Goal: Task Accomplishment & Management: Use online tool/utility

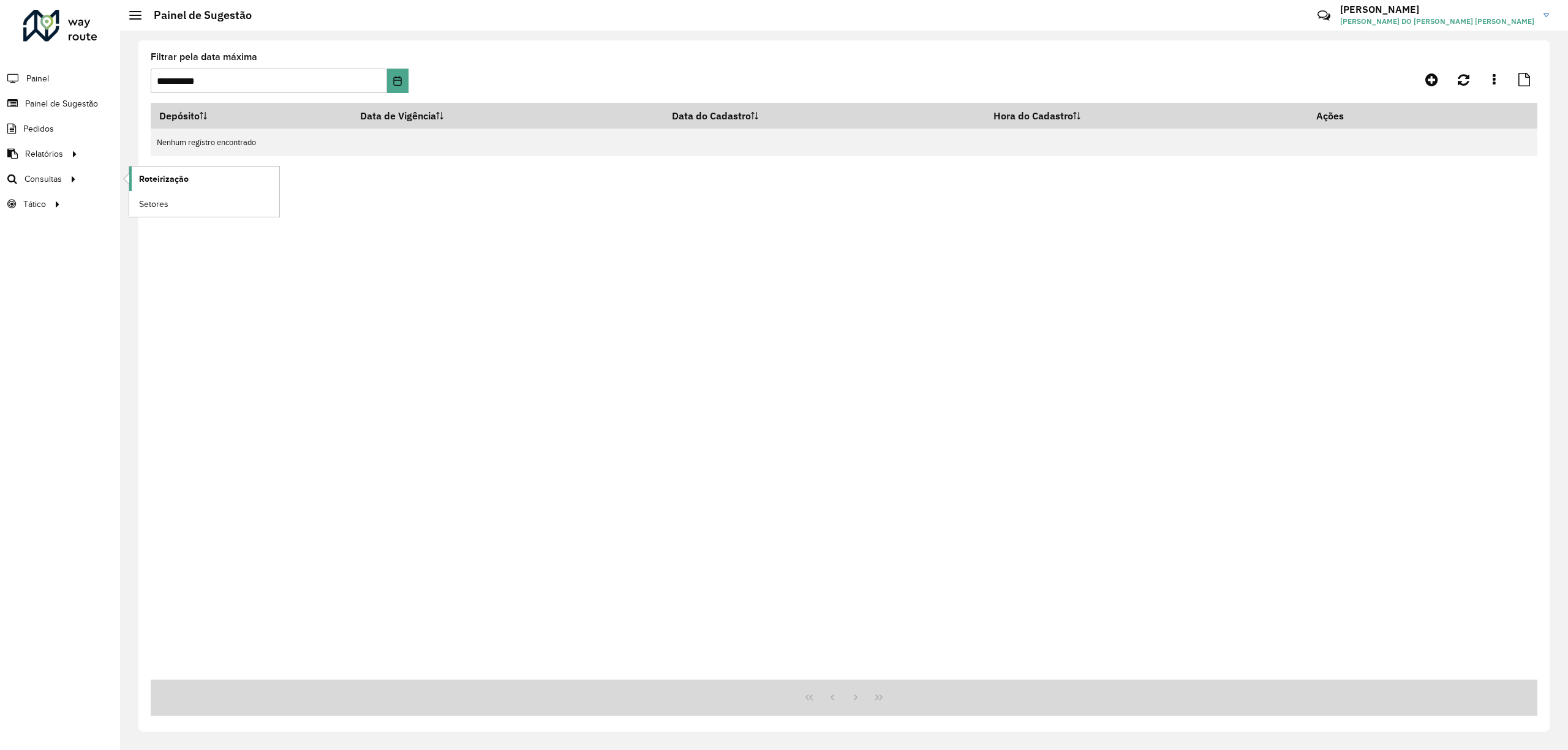
click at [148, 177] on span "Roteirização" at bounding box center [164, 179] width 50 height 13
click at [152, 221] on link "Service Time" at bounding box center [204, 228] width 150 height 25
click at [483, 225] on div "Depósito Data de Vigência Data do Cadastro Hora do Cadastro Ações Nenhum regist…" at bounding box center [845, 391] width 1387 height 577
click at [282, 62] on div "**********" at bounding box center [280, 73] width 258 height 41
click at [401, 79] on icon "Choose Date" at bounding box center [397, 80] width 10 height 10
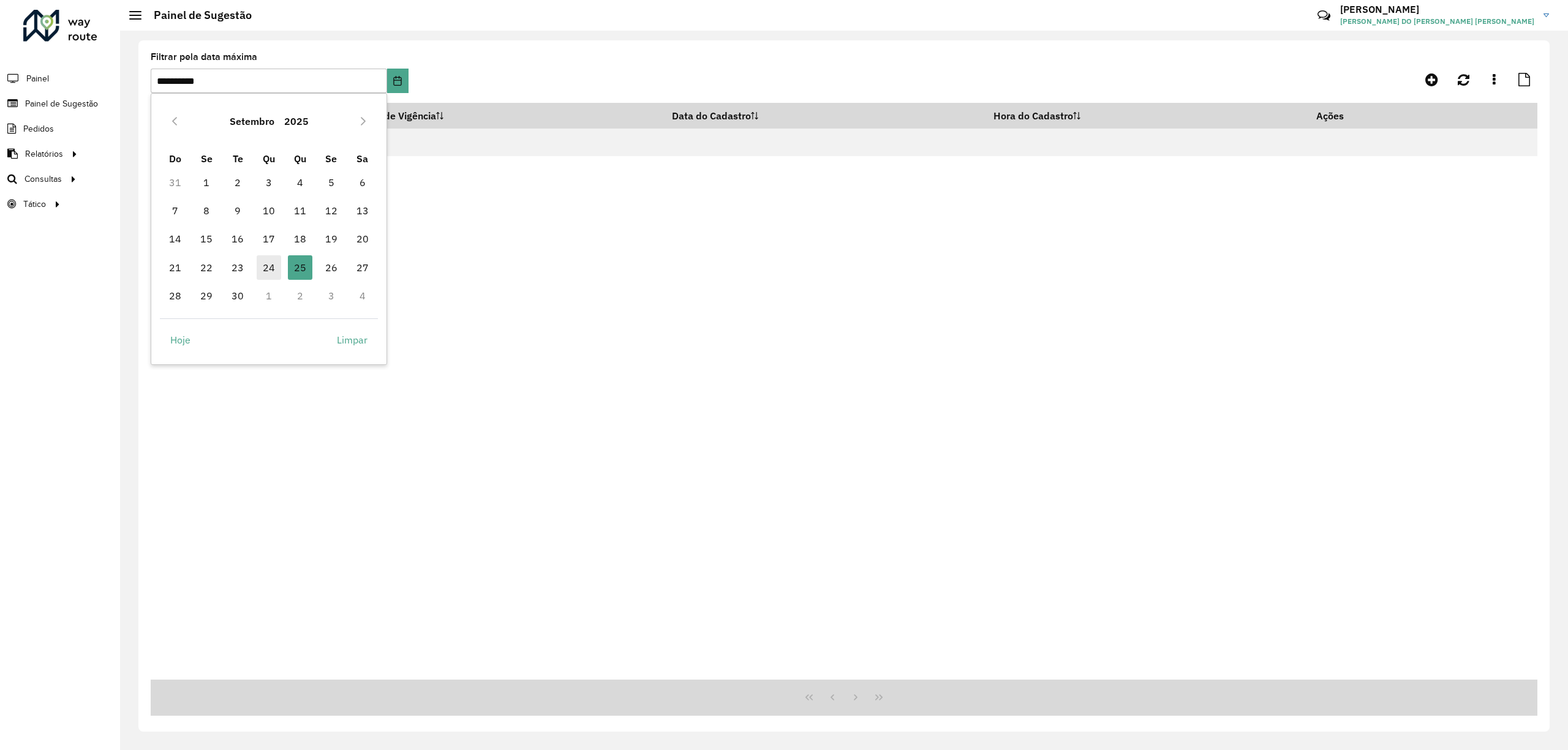
click at [277, 275] on span "24" at bounding box center [268, 267] width 25 height 25
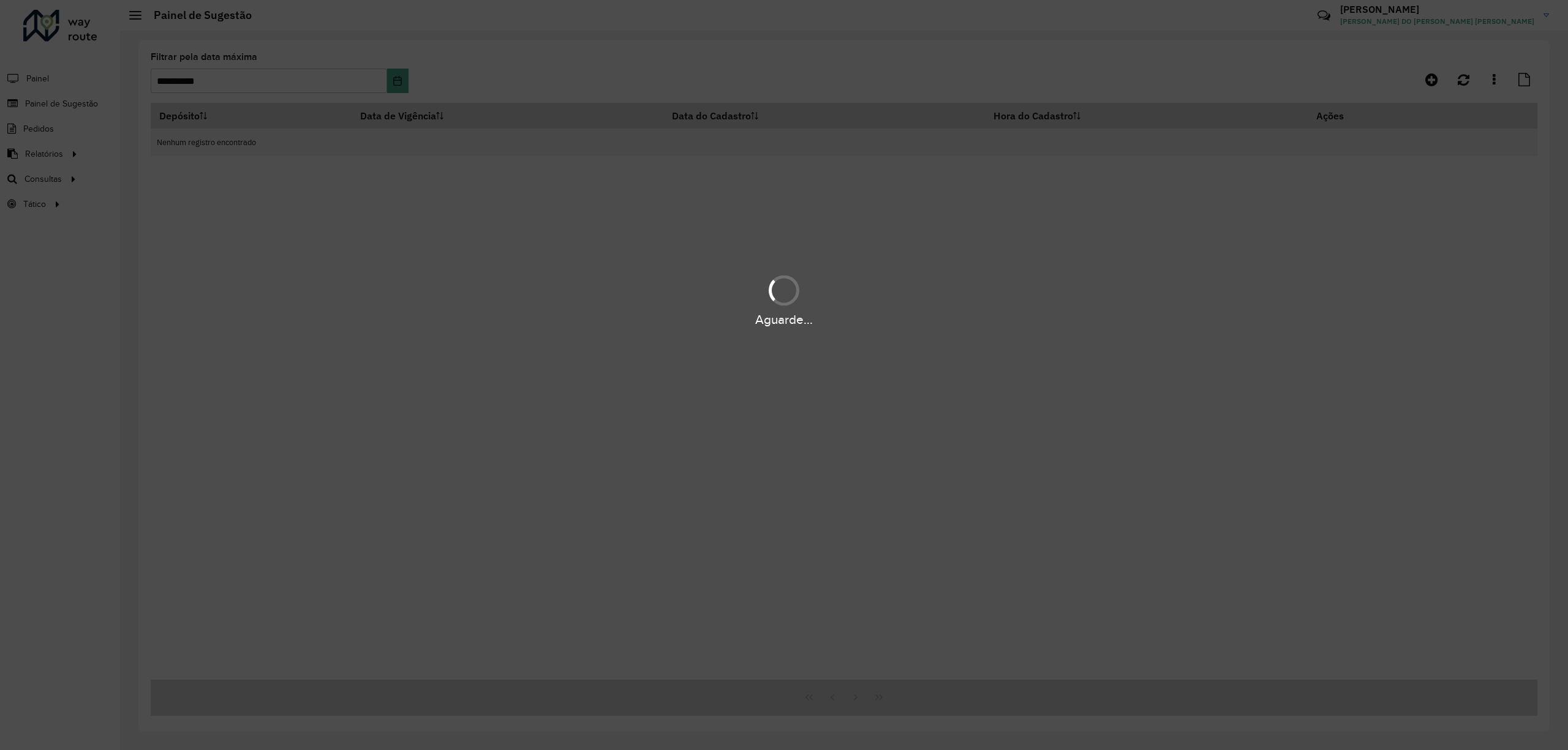
click at [491, 145] on div "Aguarde..." at bounding box center [784, 375] width 1568 height 750
click at [642, 167] on div "Aguarde..." at bounding box center [784, 375] width 1568 height 750
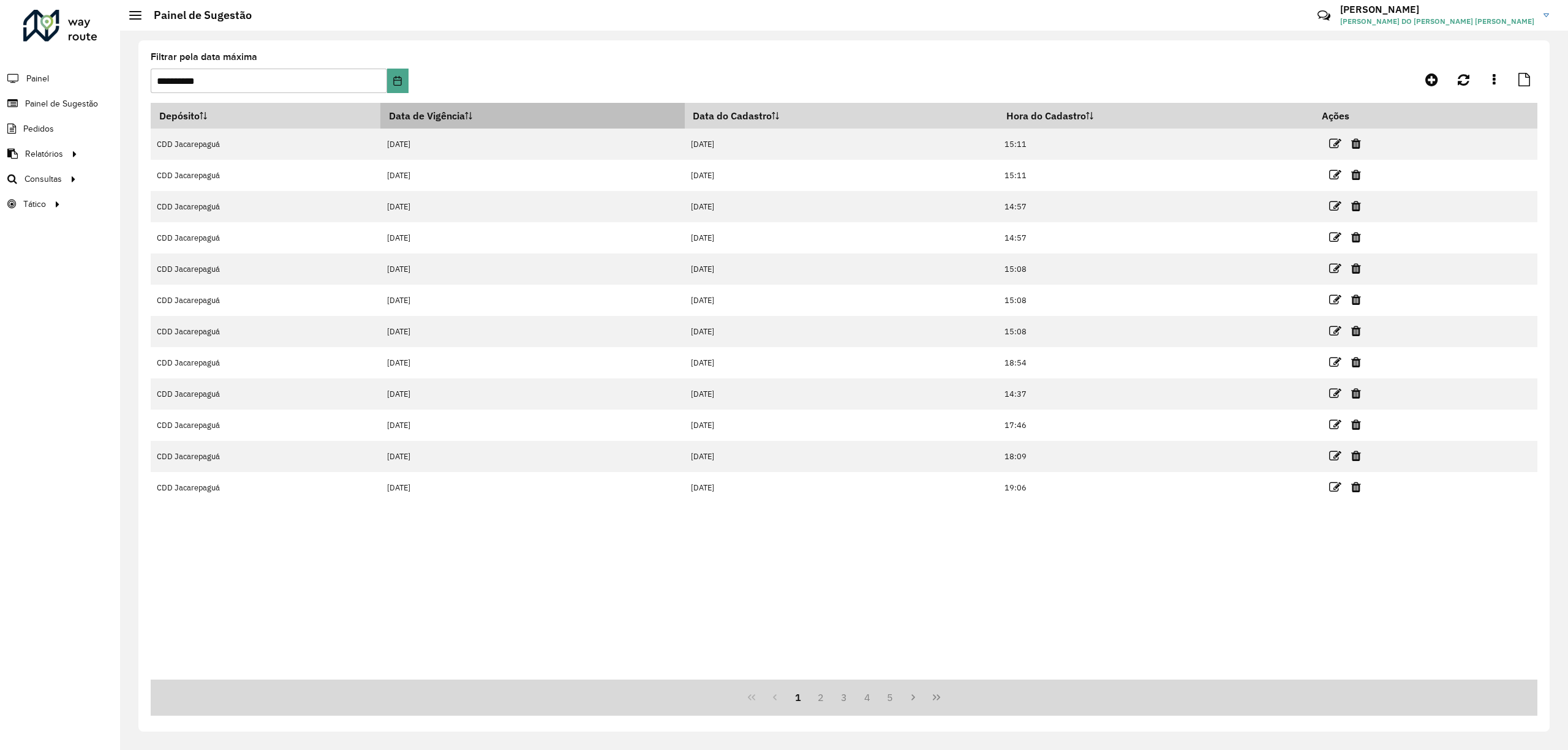
click at [461, 106] on th "Data de Vigência" at bounding box center [533, 116] width 304 height 26
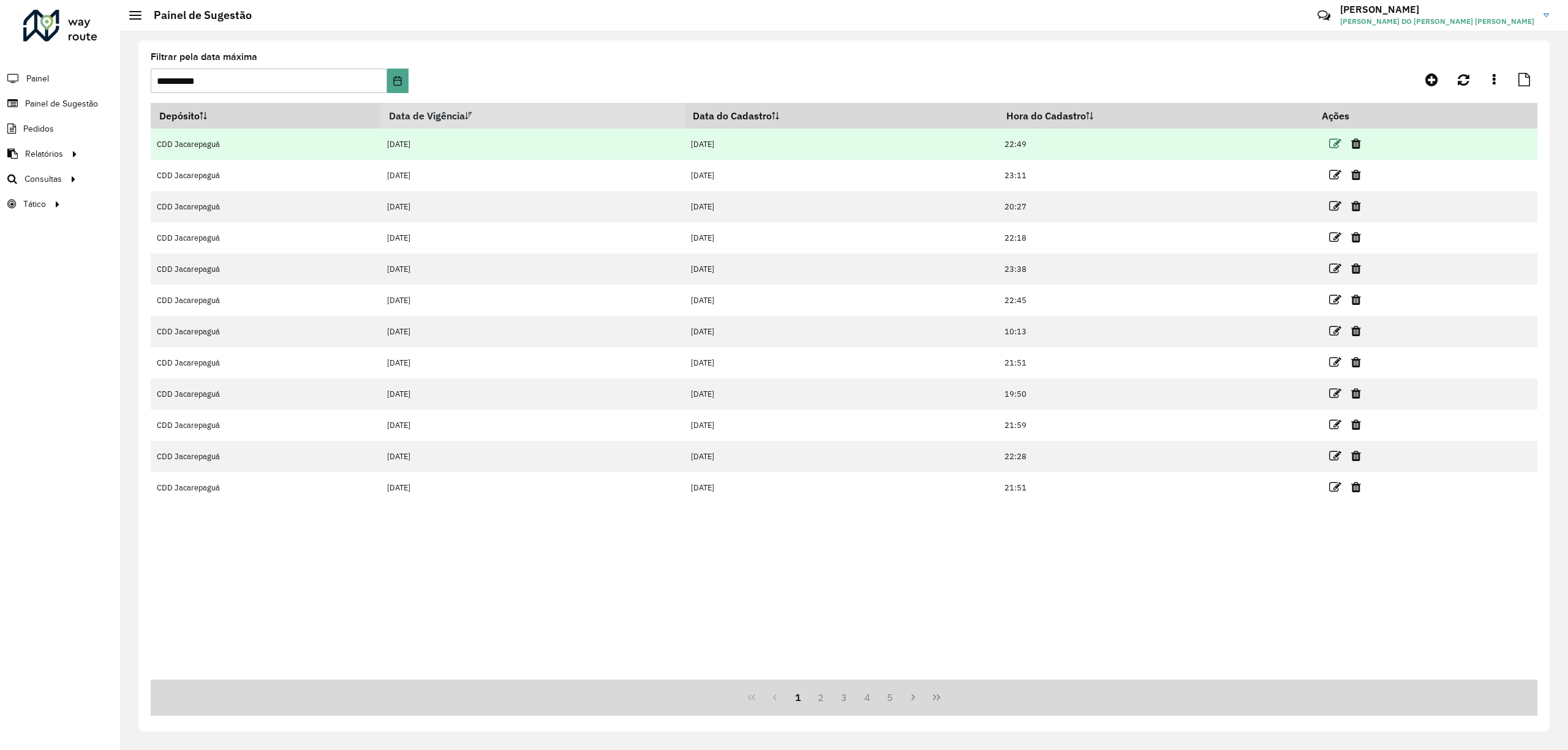
click at [1337, 142] on icon at bounding box center [1335, 144] width 12 height 12
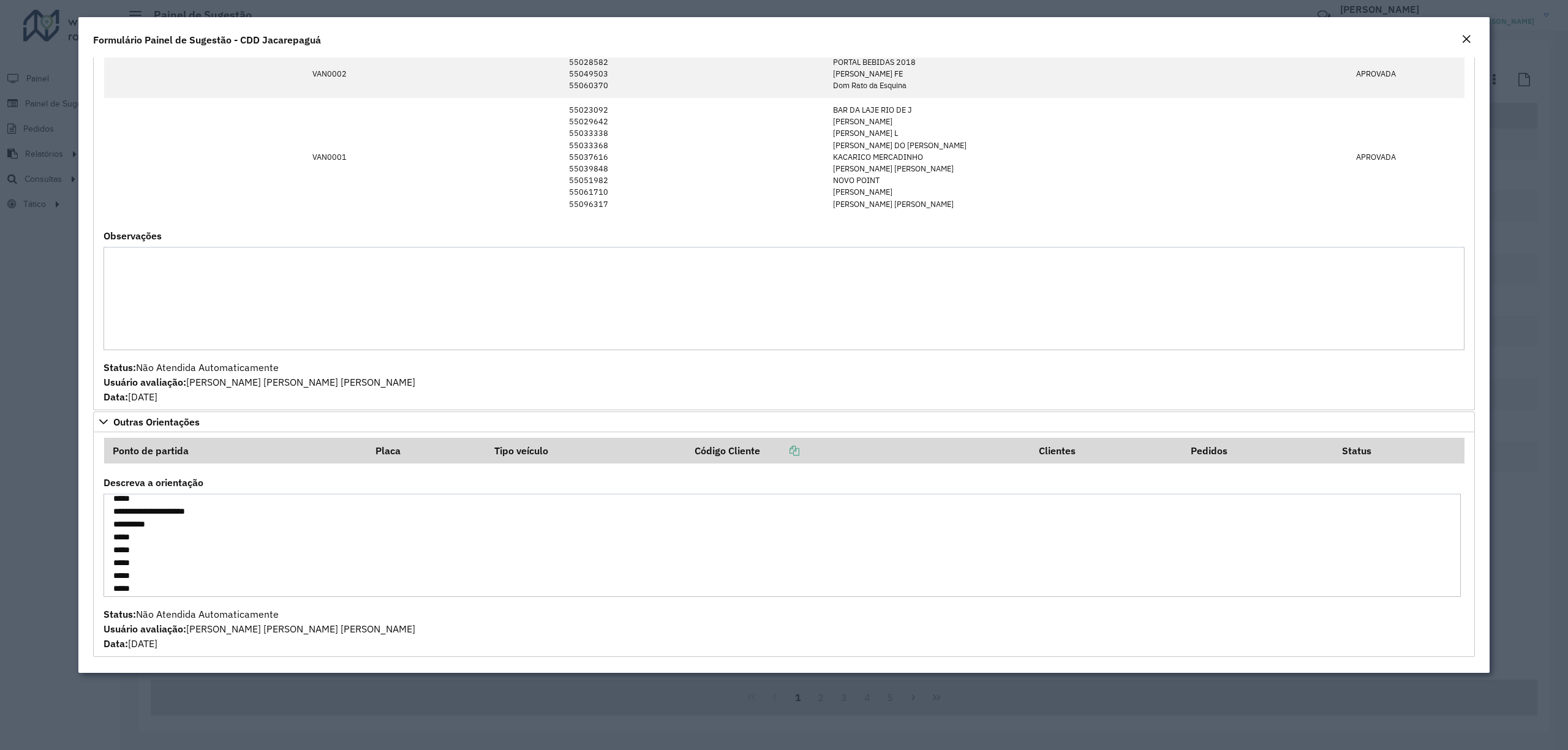
scroll to position [43, 0]
click at [128, 564] on textarea "**********" at bounding box center [782, 545] width 1357 height 103
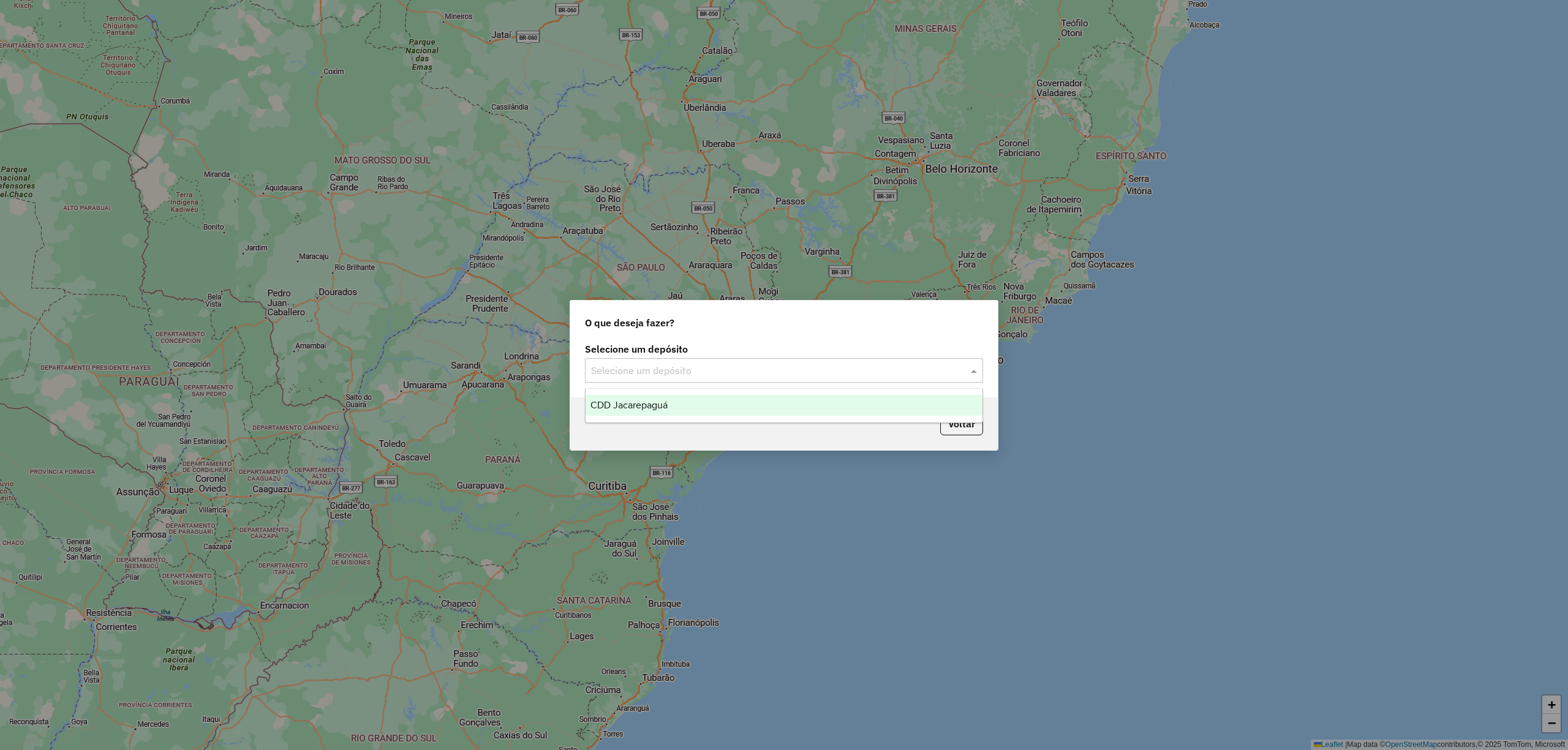
click at [777, 364] on input "text" at bounding box center [772, 371] width 362 height 15
click at [745, 398] on div "CDD Jacarepaguá" at bounding box center [783, 405] width 396 height 21
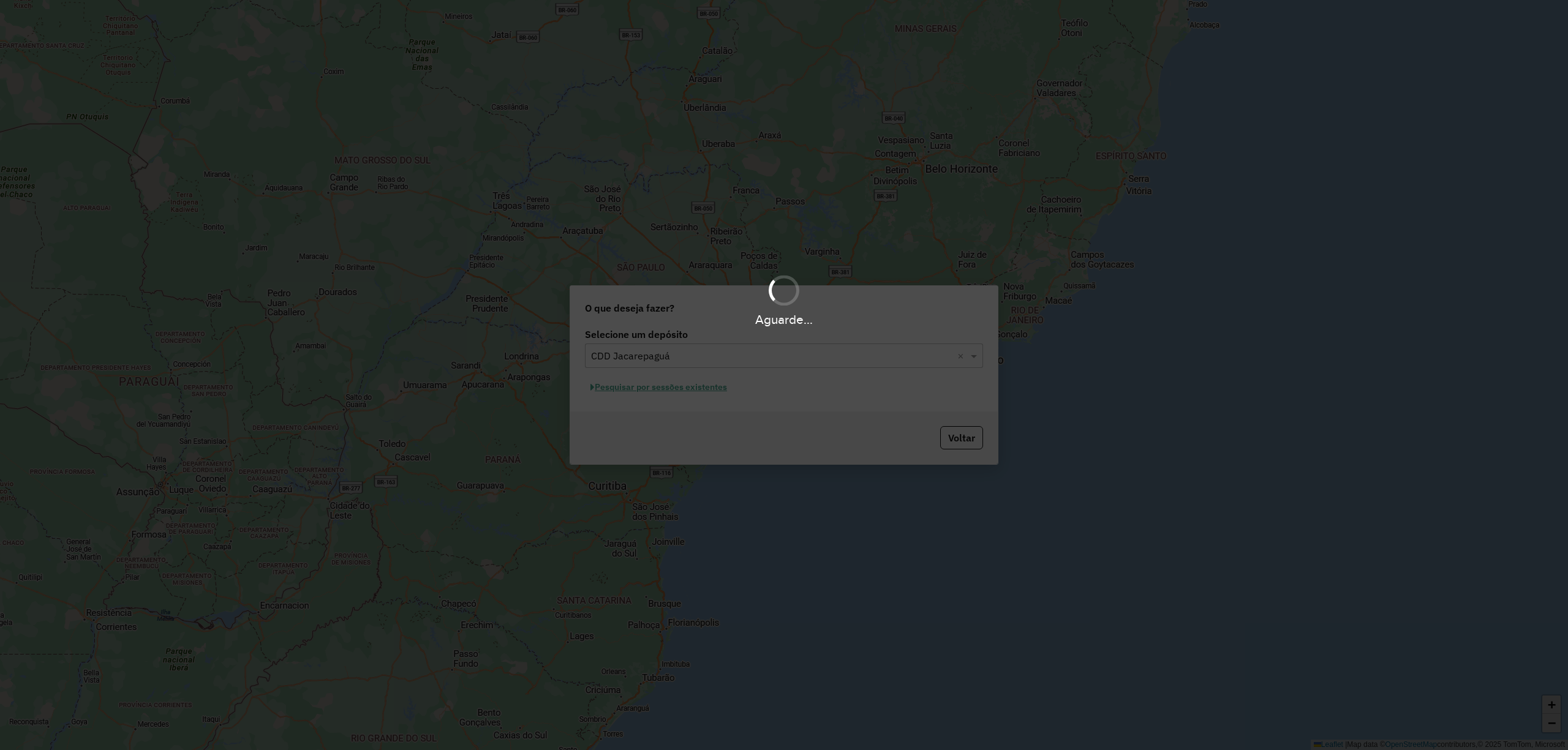
click at [661, 406] on div "Aguarde..." at bounding box center [784, 375] width 1568 height 750
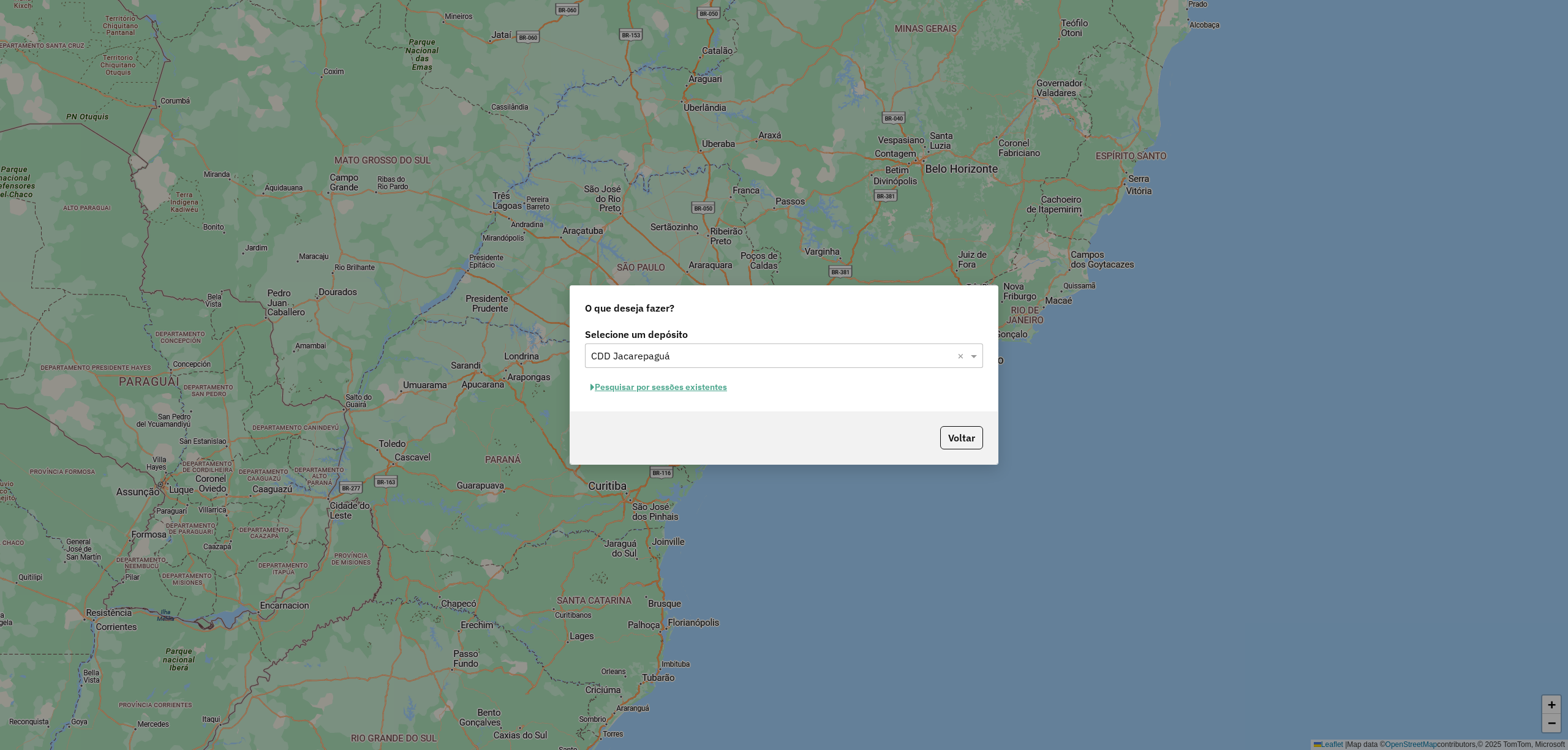
click at [725, 385] on button "Pesquisar por sessões existentes" at bounding box center [659, 386] width 148 height 19
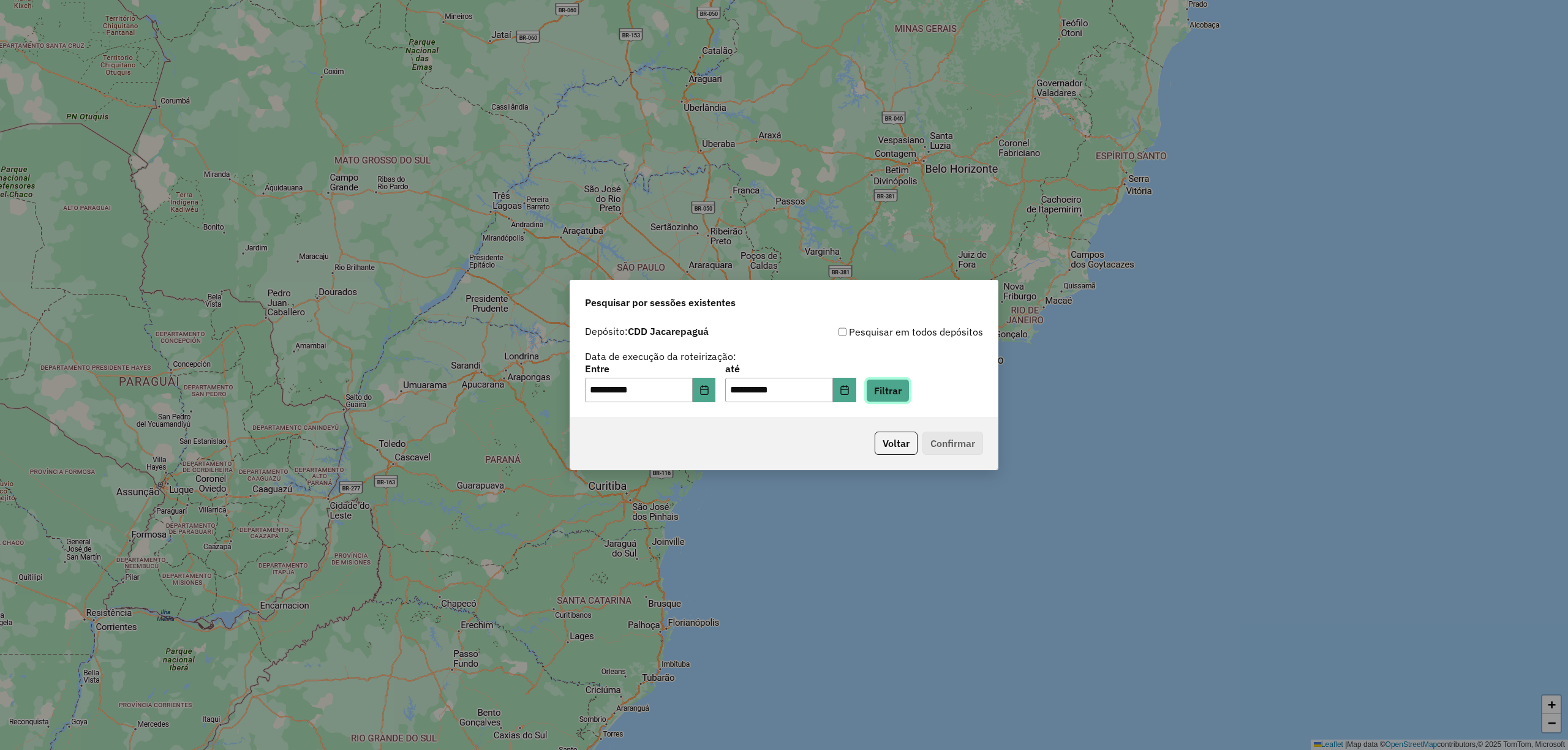
click at [909, 393] on button "Filtrar" at bounding box center [888, 390] width 44 height 23
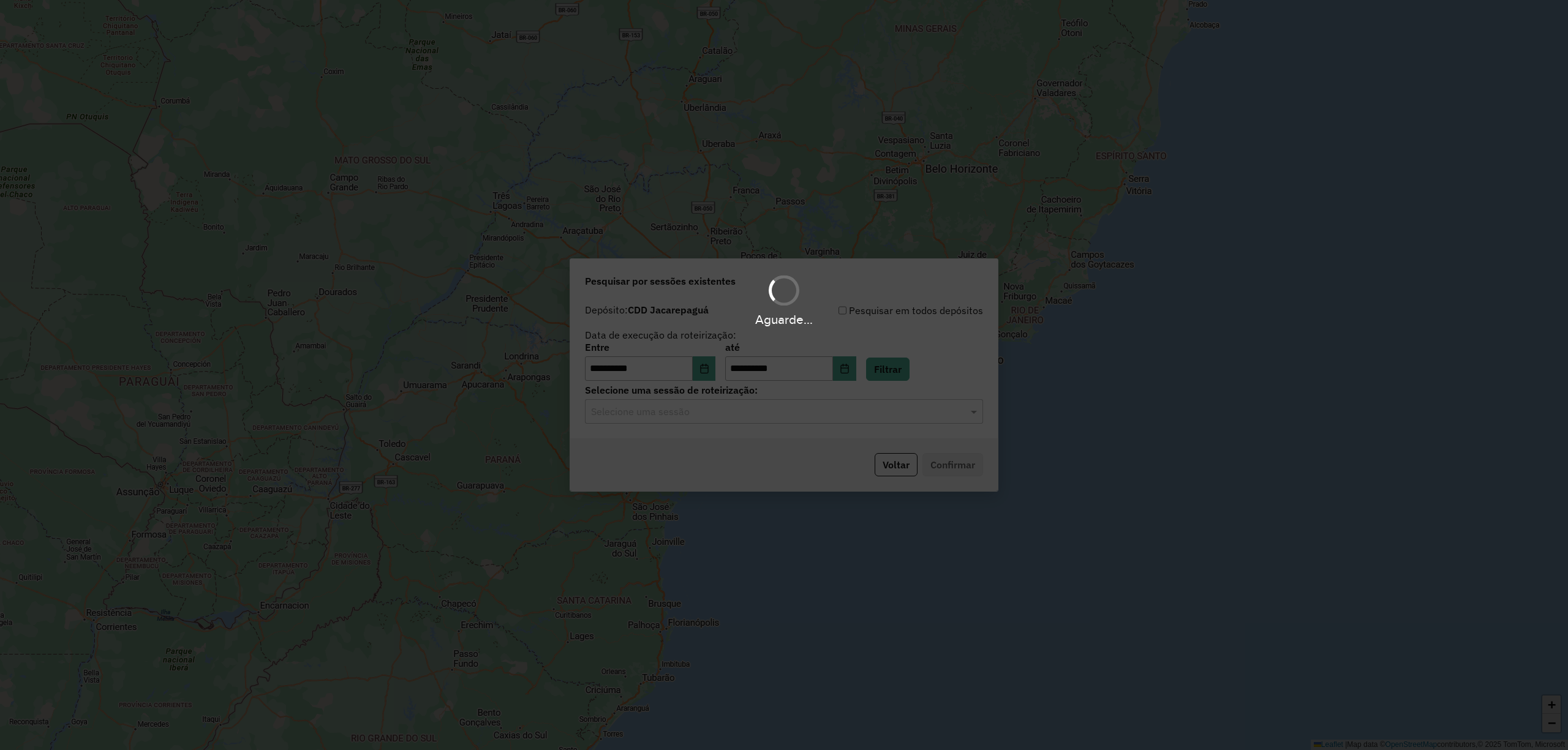
click at [672, 415] on hb-app "**********" at bounding box center [784, 375] width 1568 height 750
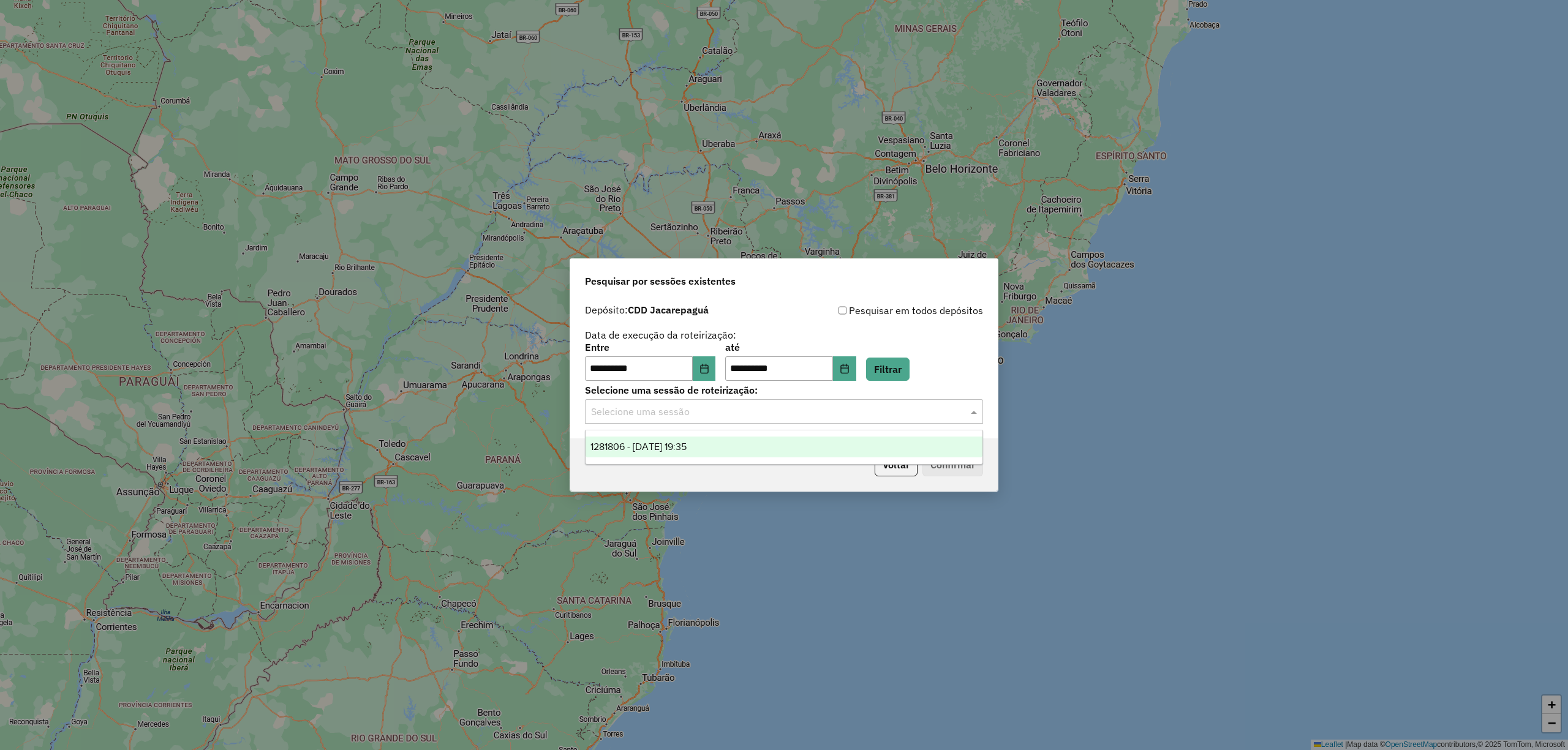
click at [672, 415] on input "text" at bounding box center [772, 411] width 362 height 15
drag, startPoint x: 728, startPoint y: 454, endPoint x: 730, endPoint y: 463, distance: 9.2
click at [730, 454] on div "1281806 - [DATE] 19:35" at bounding box center [783, 447] width 396 height 21
click at [980, 469] on button "Confirmar" at bounding box center [952, 464] width 61 height 23
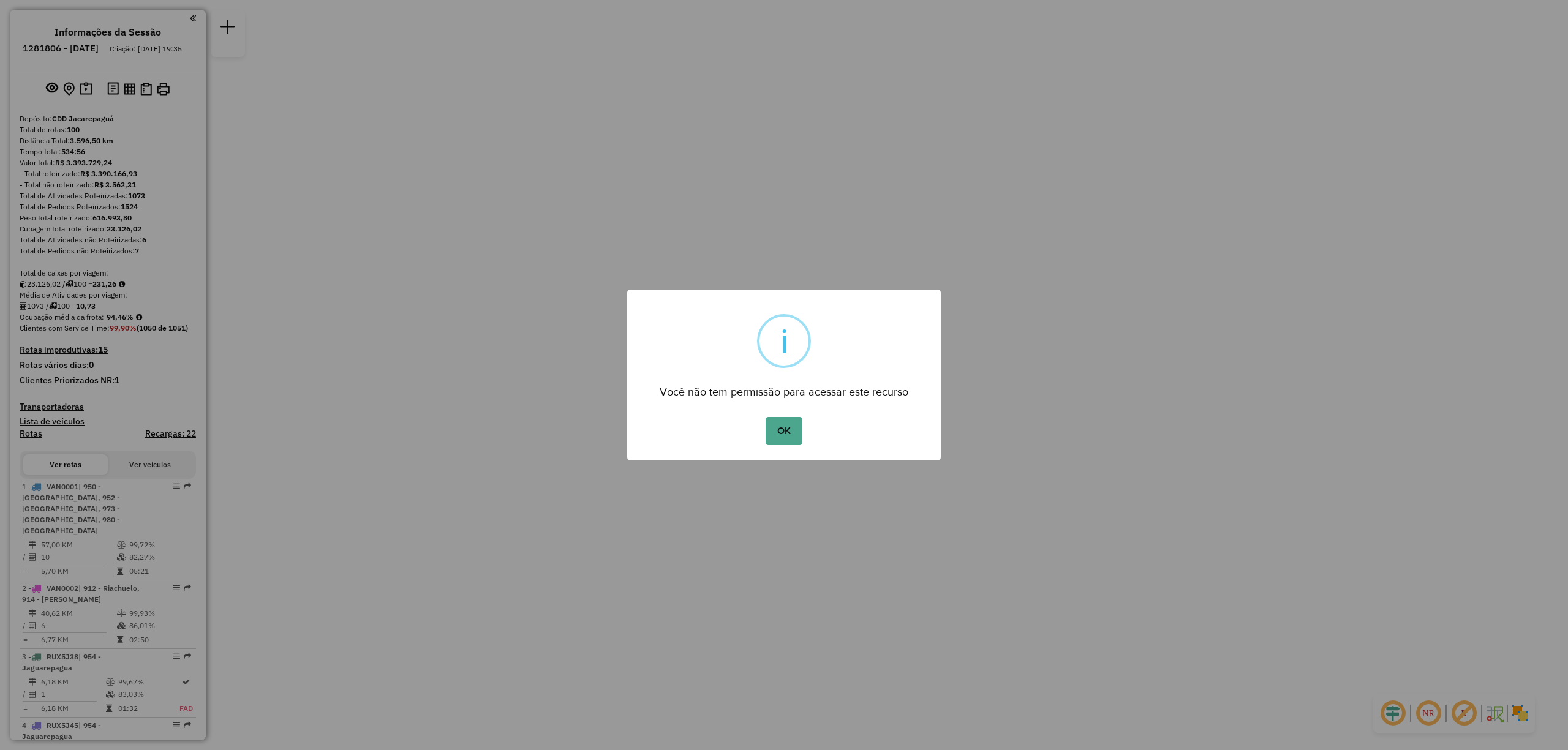
click at [785, 426] on button "OK" at bounding box center [784, 431] width 36 height 28
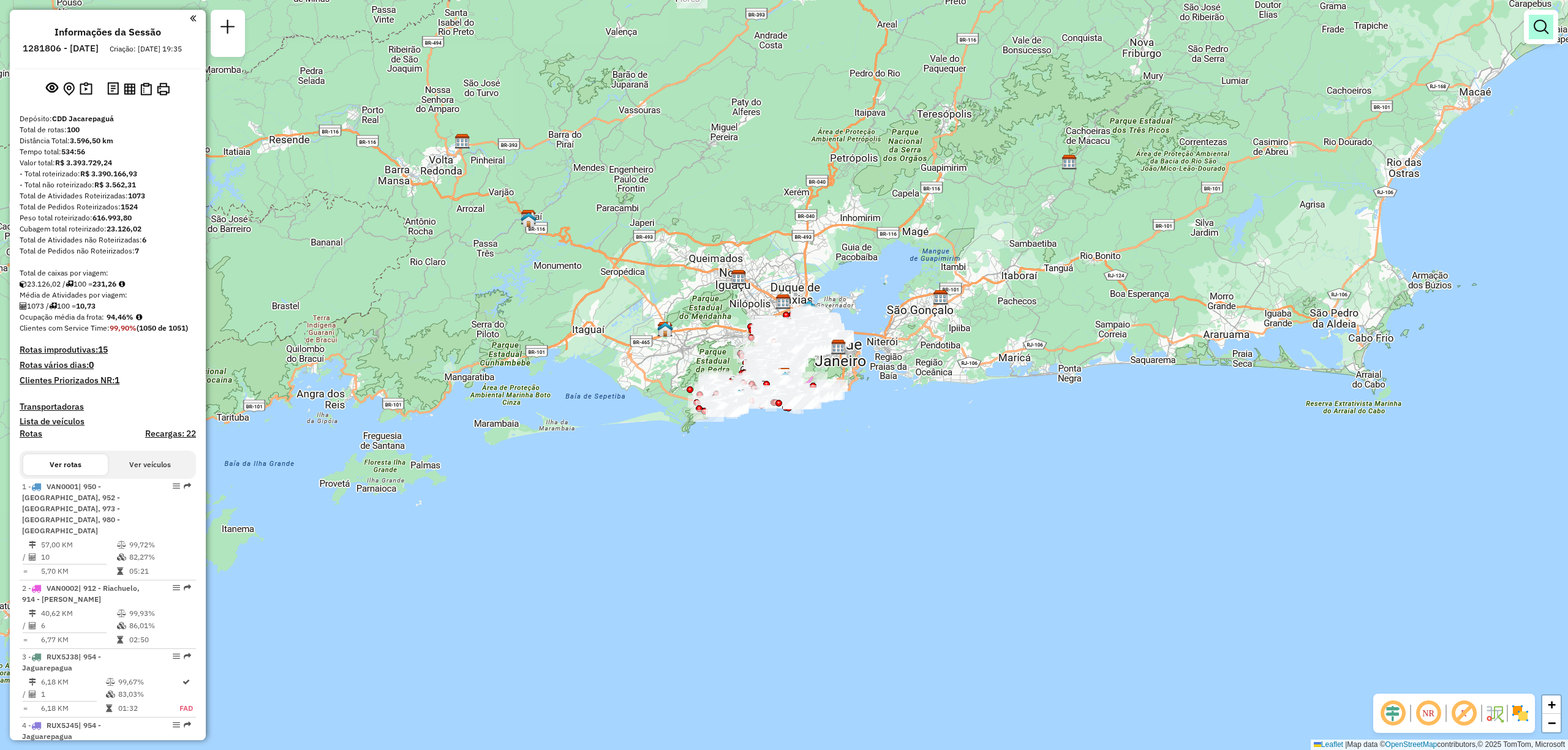
click at [1540, 20] on em at bounding box center [1541, 27] width 15 height 15
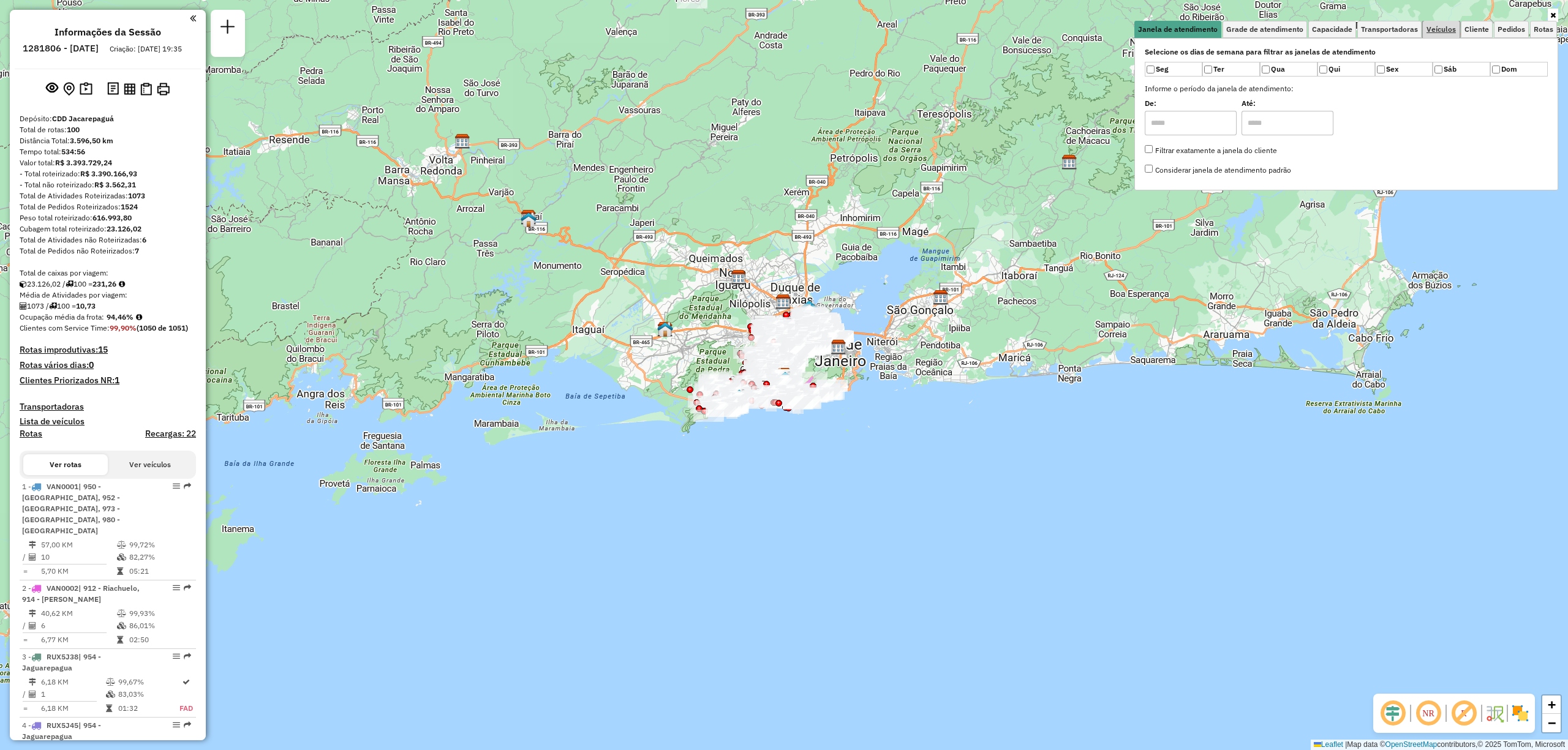
click at [1434, 30] on span "Veículos" at bounding box center [1442, 29] width 30 height 7
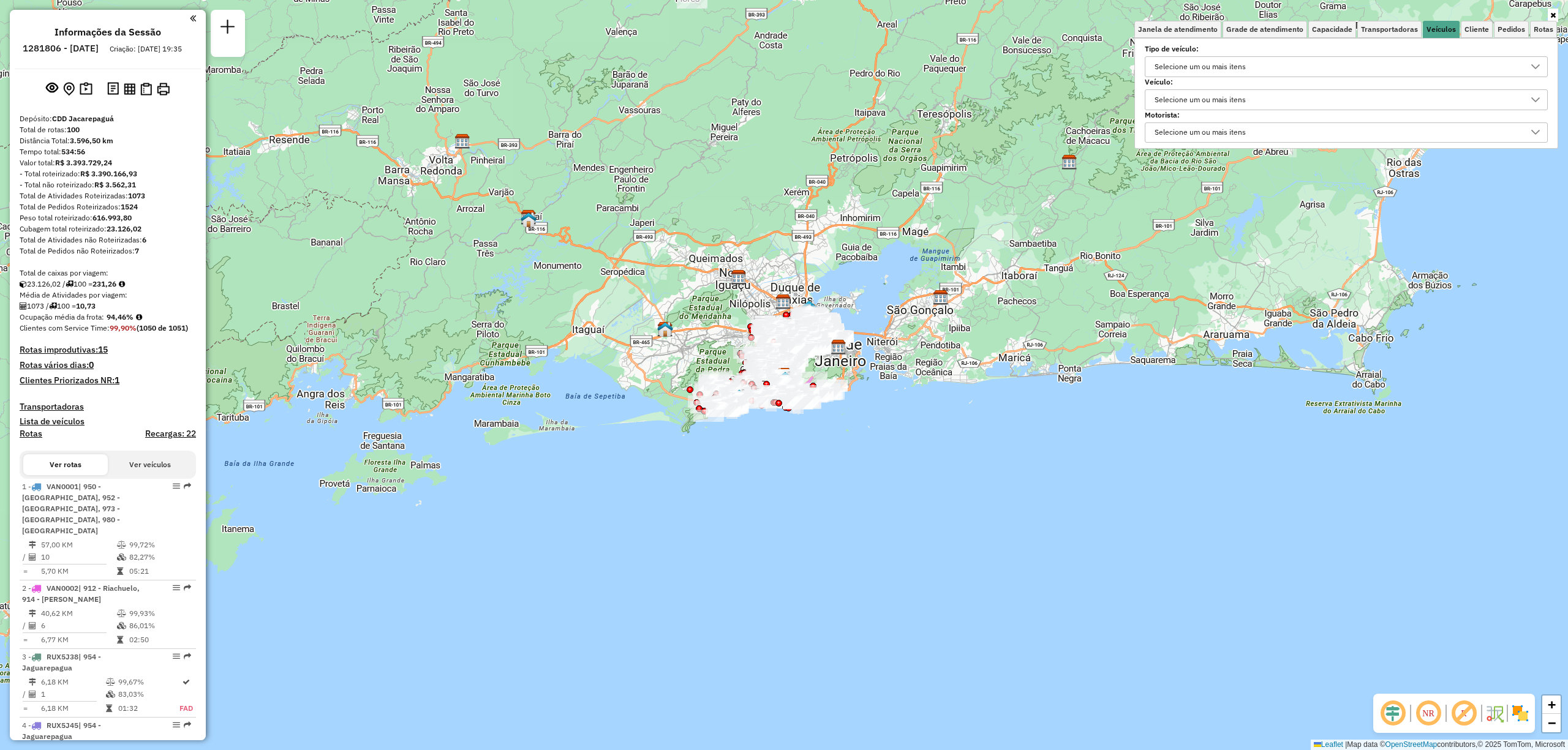
click at [1174, 93] on div "Selecione um ou mais itens" at bounding box center [1200, 100] width 99 height 20
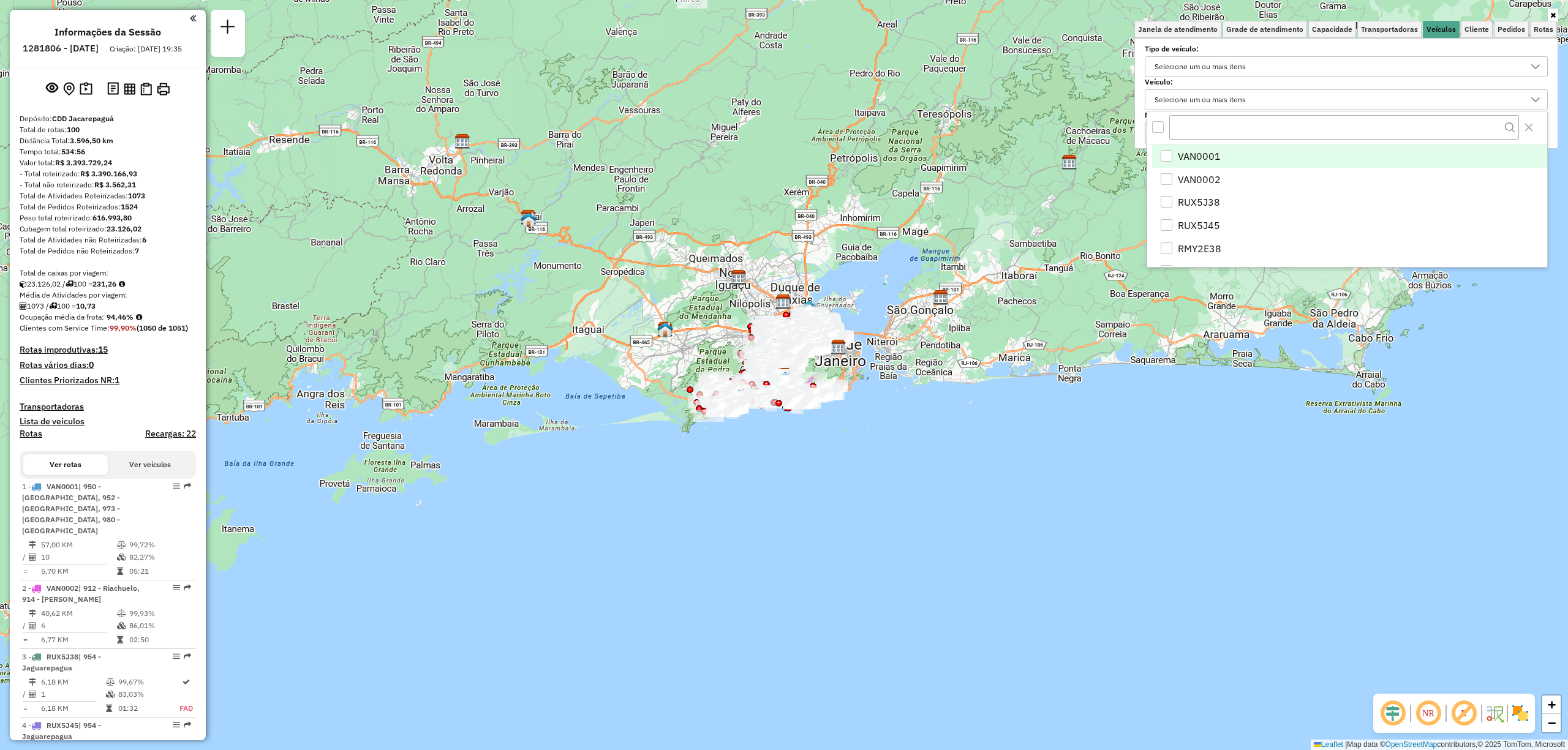
scroll to position [7, 46]
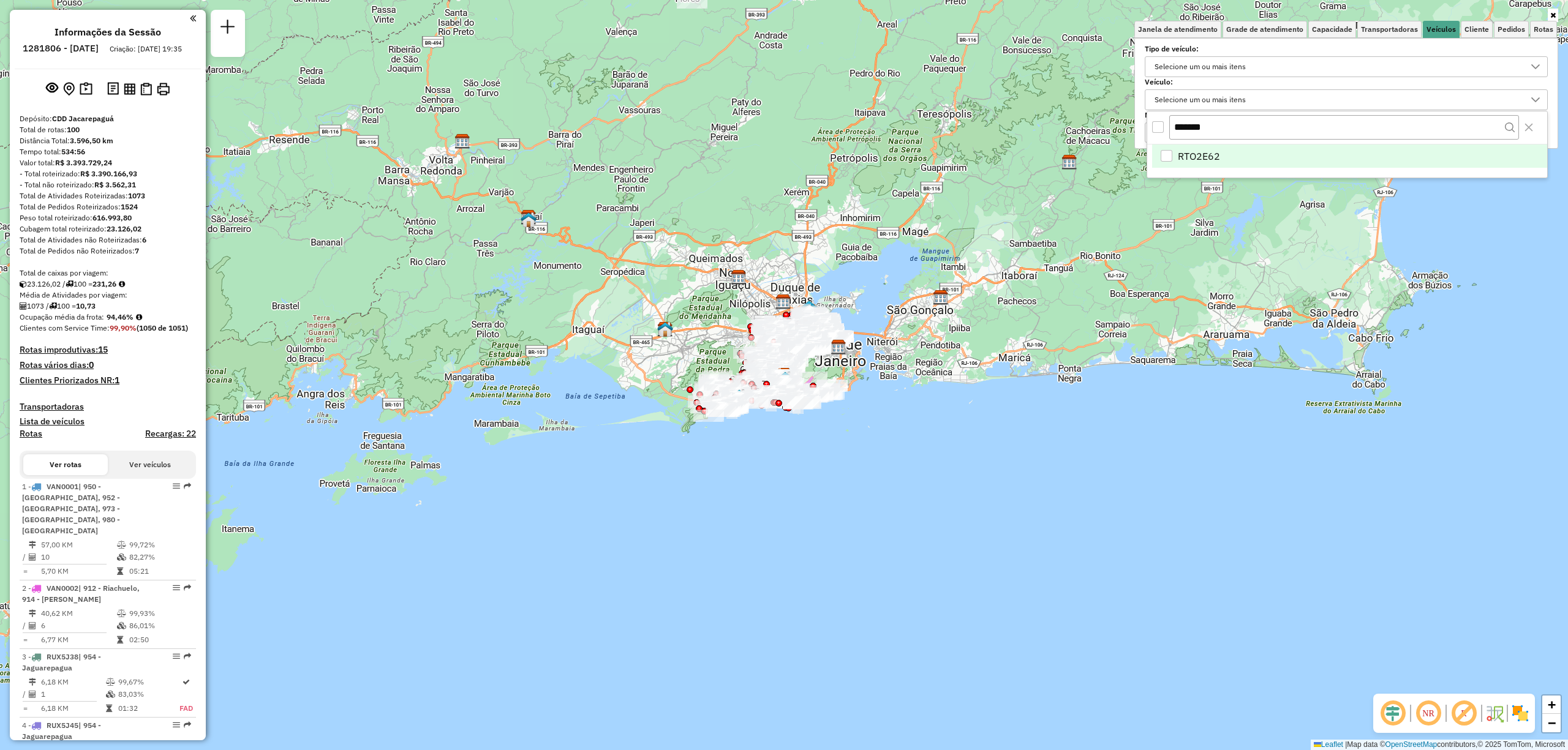
type input "*******"
click at [1162, 152] on div "RTO2E62" at bounding box center [1167, 156] width 12 height 12
click at [887, 508] on div "Janela de atendimento Grade de atendimento Capacidade Transportadoras Veículos …" at bounding box center [784, 375] width 1568 height 750
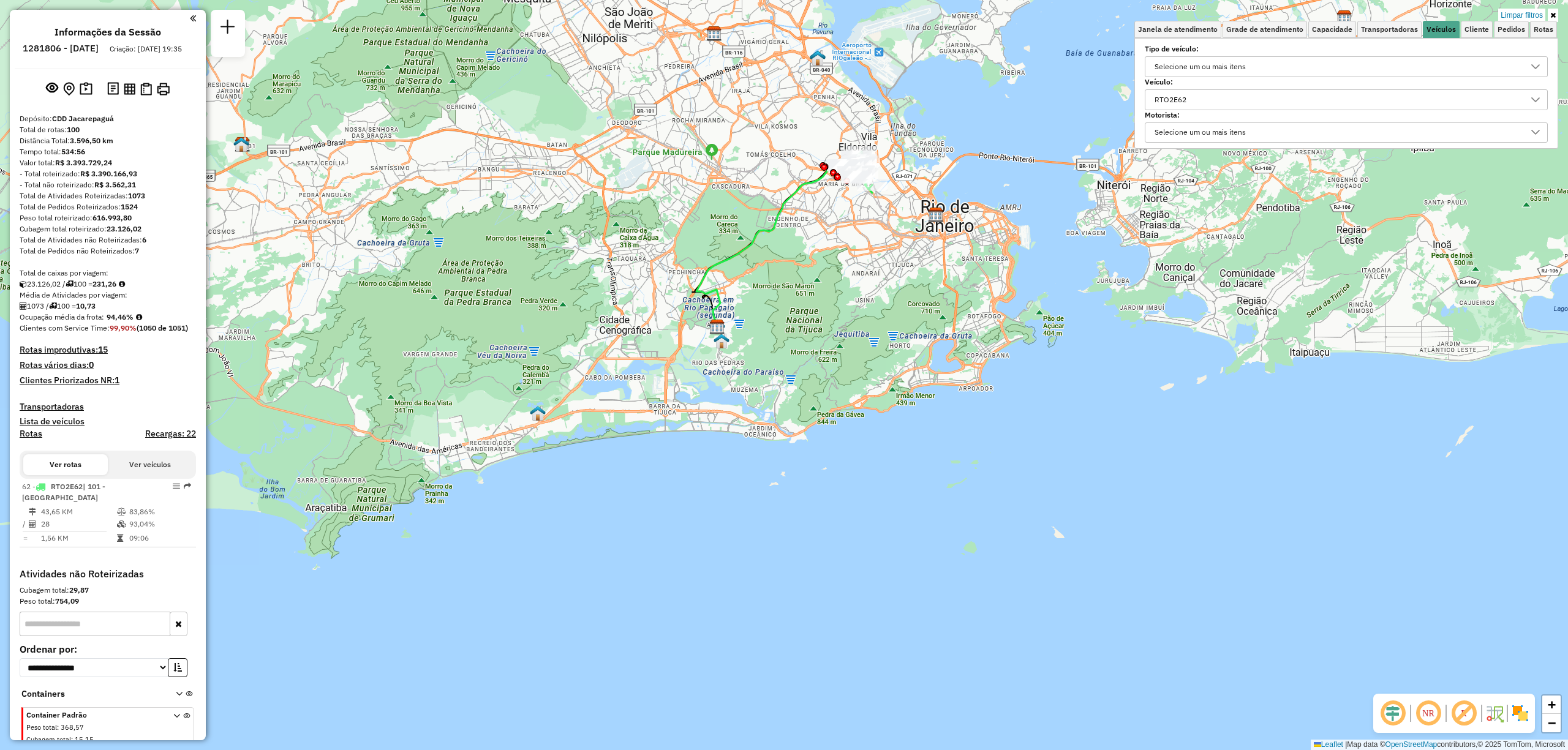
drag, startPoint x: 879, startPoint y: 221, endPoint x: 854, endPoint y: 408, distance: 188.7
click at [859, 388] on div "Limpar filtros Janela de atendimento Grade de atendimento Capacidade Transporta…" at bounding box center [784, 375] width 1568 height 750
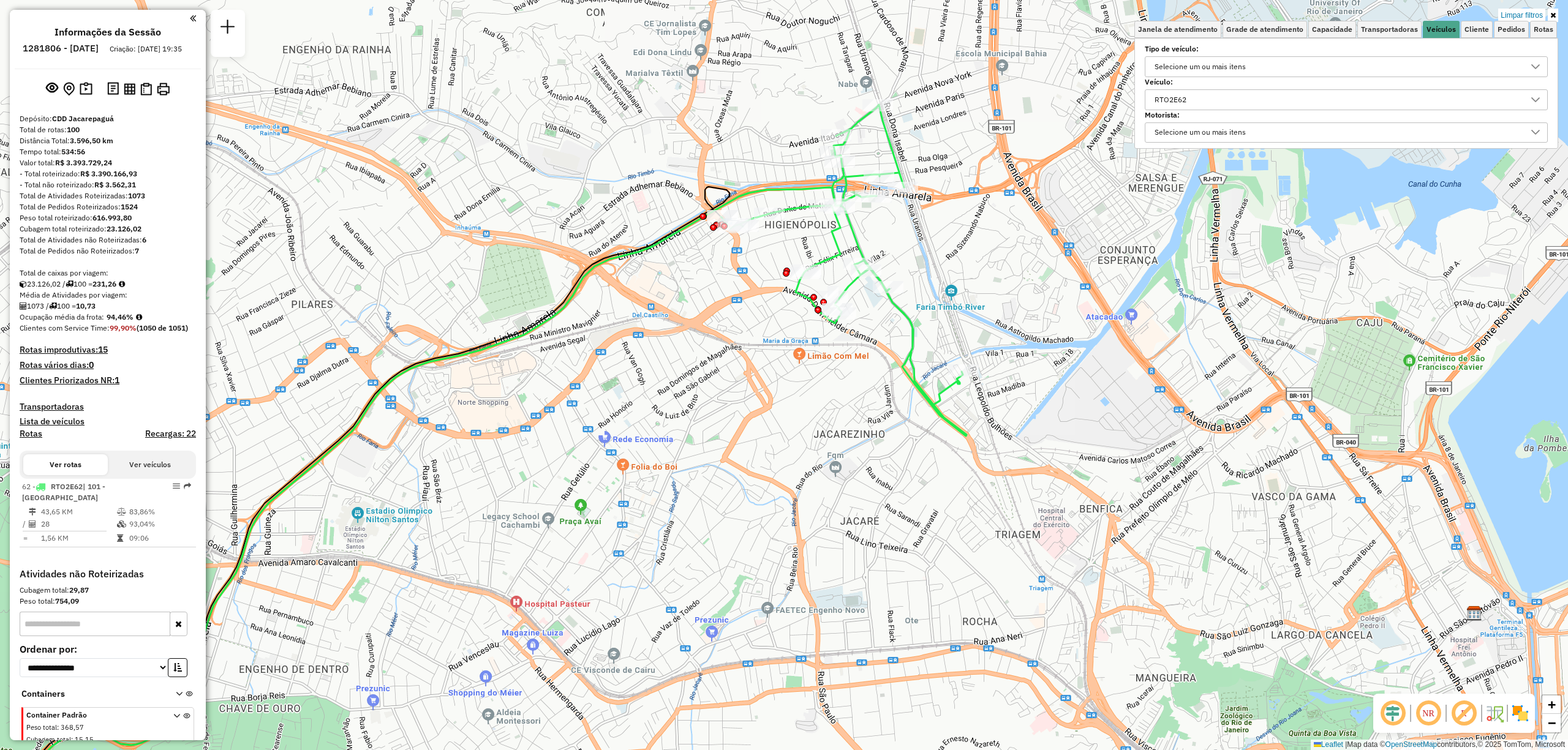
click at [1519, 711] on img at bounding box center [1520, 713] width 20 height 20
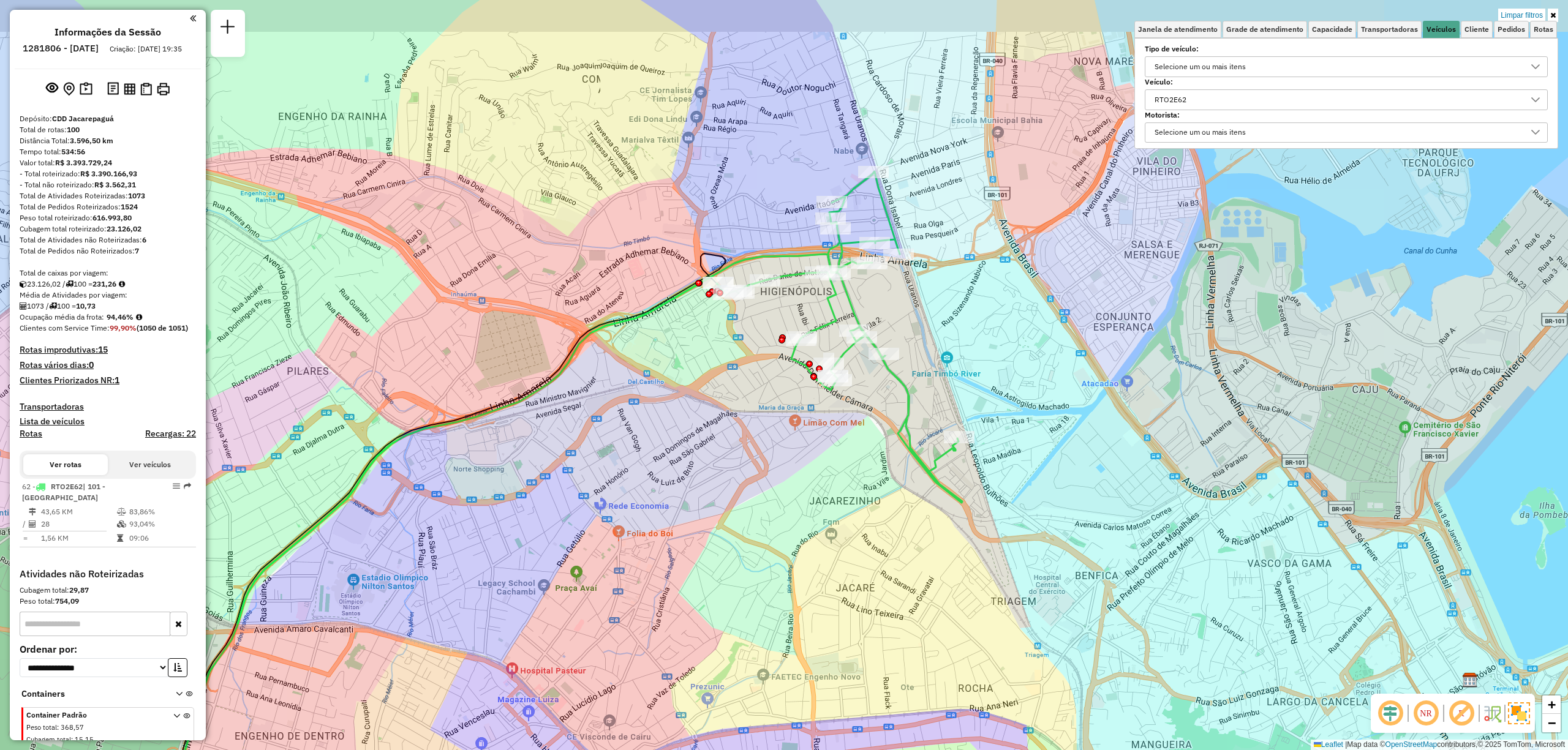
drag, startPoint x: 941, startPoint y: 267, endPoint x: 937, endPoint y: 336, distance: 69.1
click at [937, 336] on div "Limpar filtros Janela de atendimento Grade de atendimento Capacidade Transporta…" at bounding box center [784, 375] width 1568 height 750
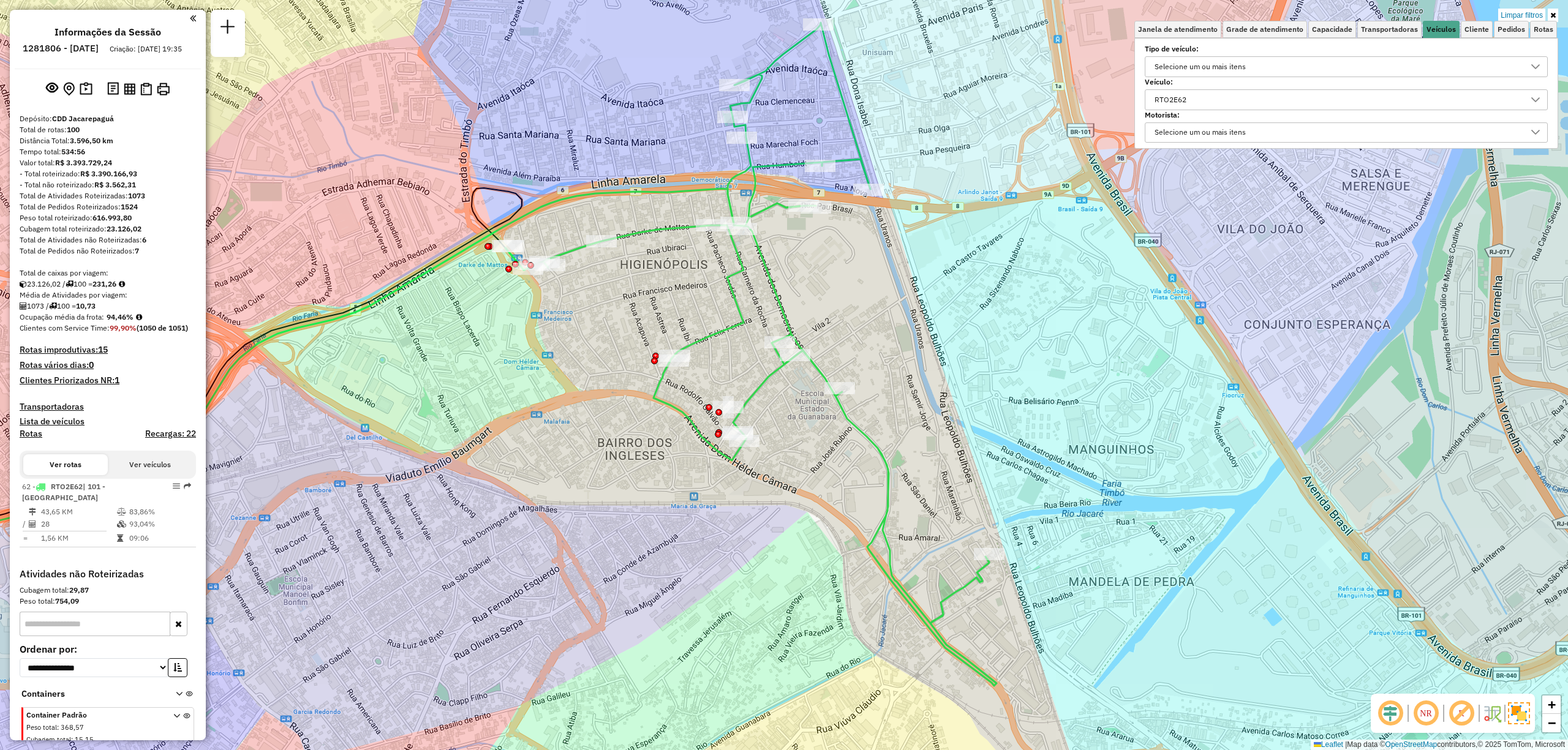
scroll to position [87, 0]
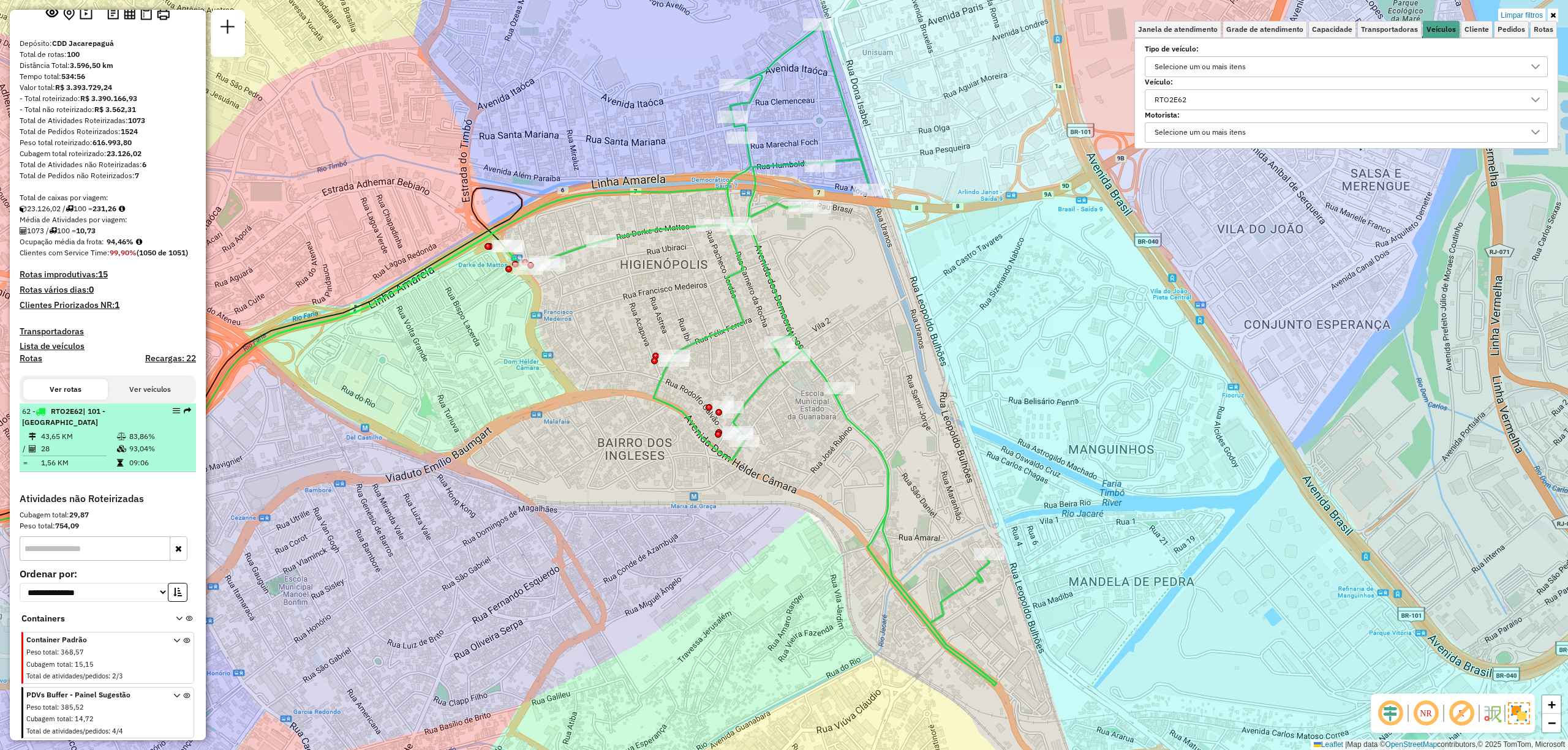
click at [155, 462] on td "09:06" at bounding box center [159, 463] width 62 height 12
select select "**********"
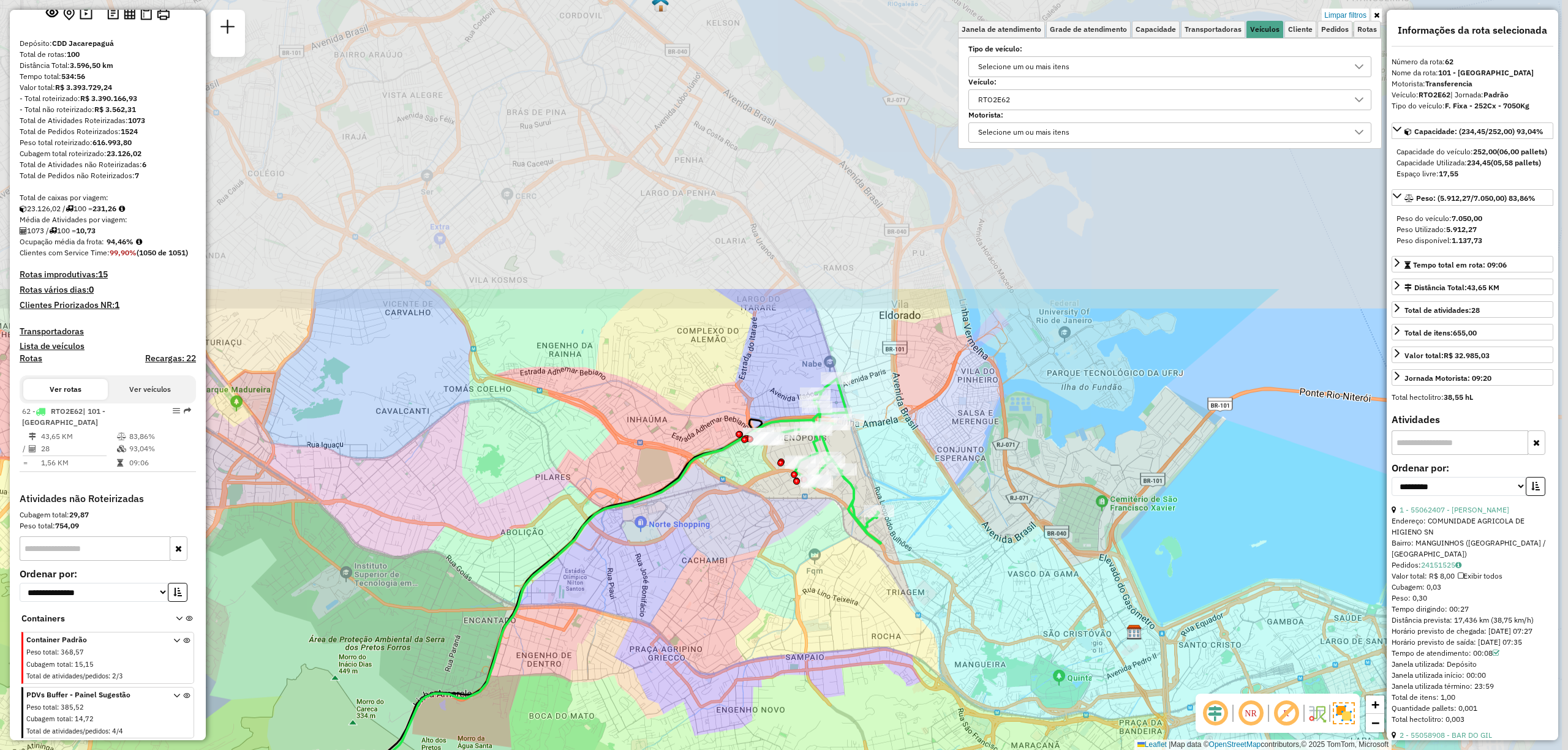
drag, startPoint x: 832, startPoint y: 233, endPoint x: 543, endPoint y: 622, distance: 484.6
click at [546, 621] on div "Limpar filtros Janela de atendimento Grade de atendimento Capacidade Transporta…" at bounding box center [784, 375] width 1568 height 750
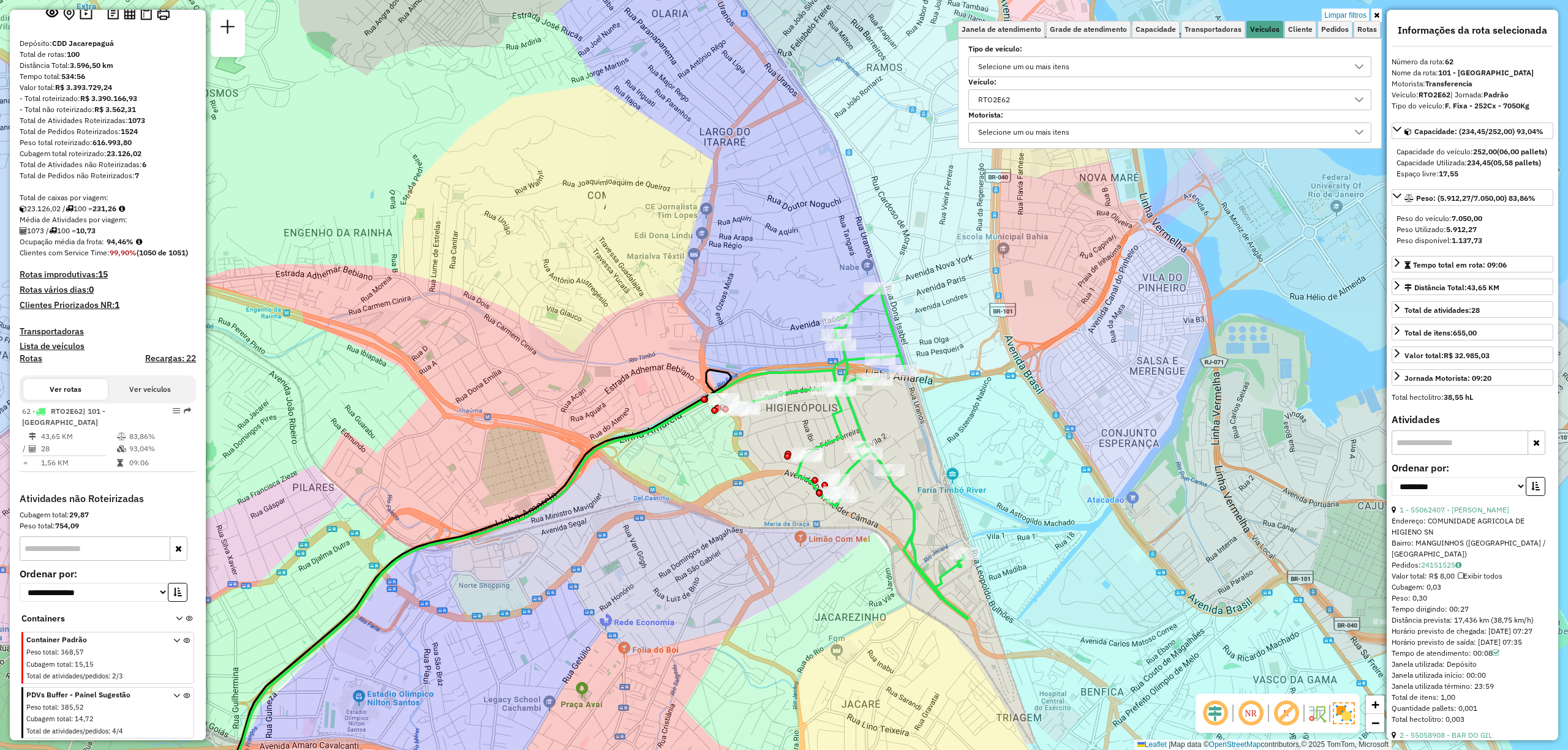
drag, startPoint x: 977, startPoint y: 396, endPoint x: 583, endPoint y: 451, distance: 397.8
click at [583, 451] on div "Limpar filtros Janela de atendimento Grade de atendimento Capacidade Transporta…" at bounding box center [784, 375] width 1568 height 750
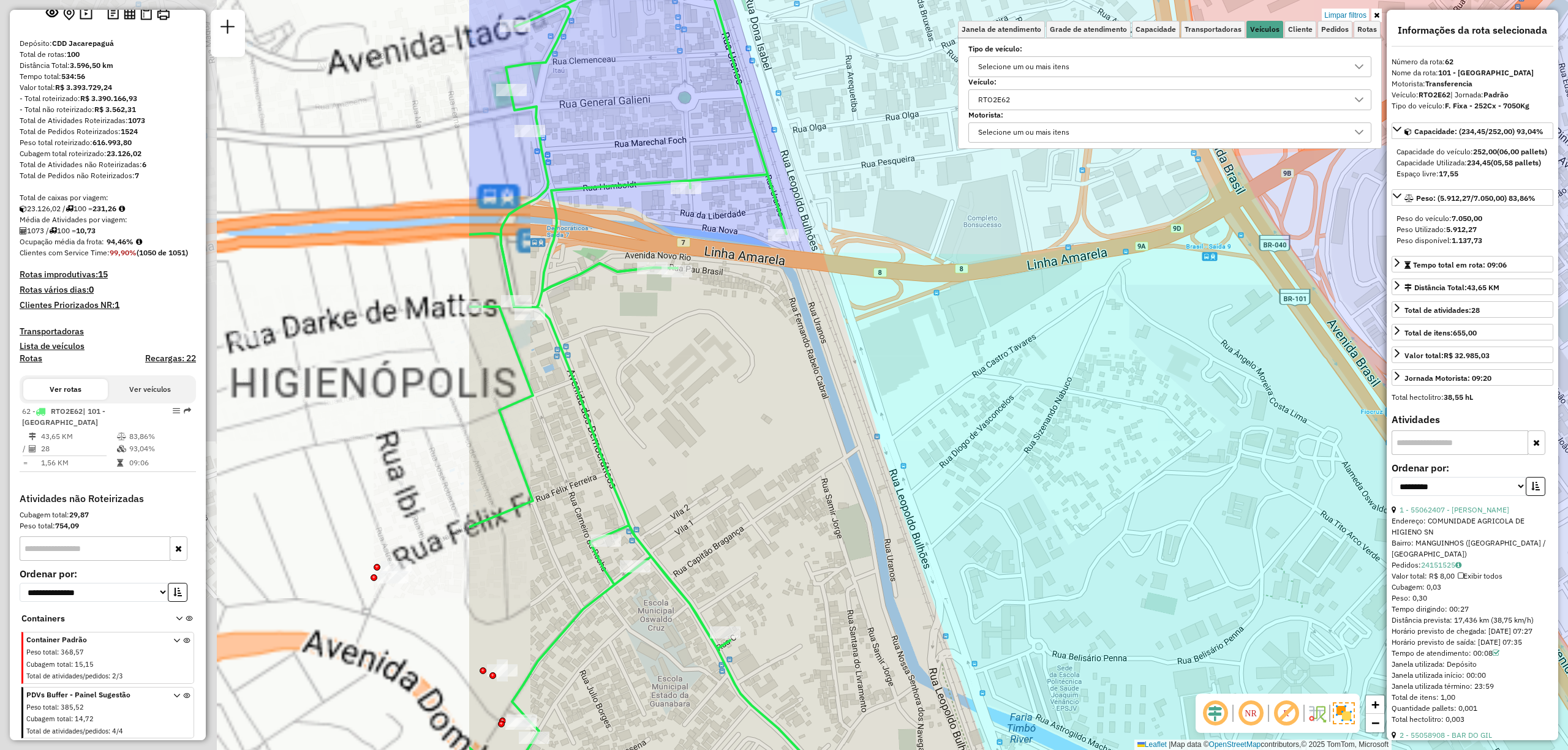
drag, startPoint x: 459, startPoint y: 506, endPoint x: 1109, endPoint y: 466, distance: 651.2
click at [1096, 469] on div "Limpar filtros Janela de atendimento Grade de atendimento Capacidade Transporta…" at bounding box center [784, 375] width 1568 height 750
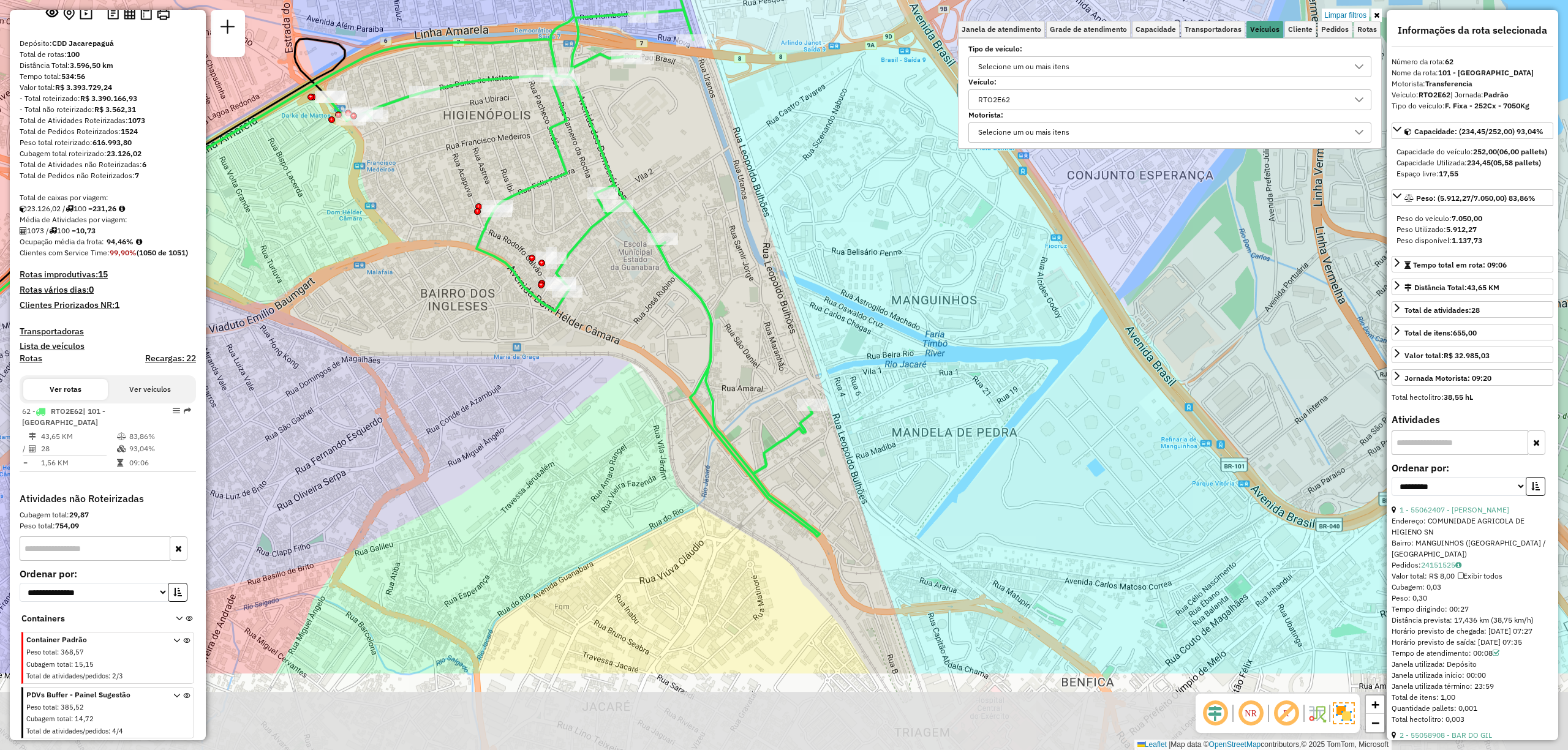
drag, startPoint x: 832, startPoint y: 599, endPoint x: 826, endPoint y: 437, distance: 162.1
click at [826, 437] on div "Limpar filtros Janela de atendimento Grade de atendimento Capacidade Transporta…" at bounding box center [784, 375] width 1568 height 750
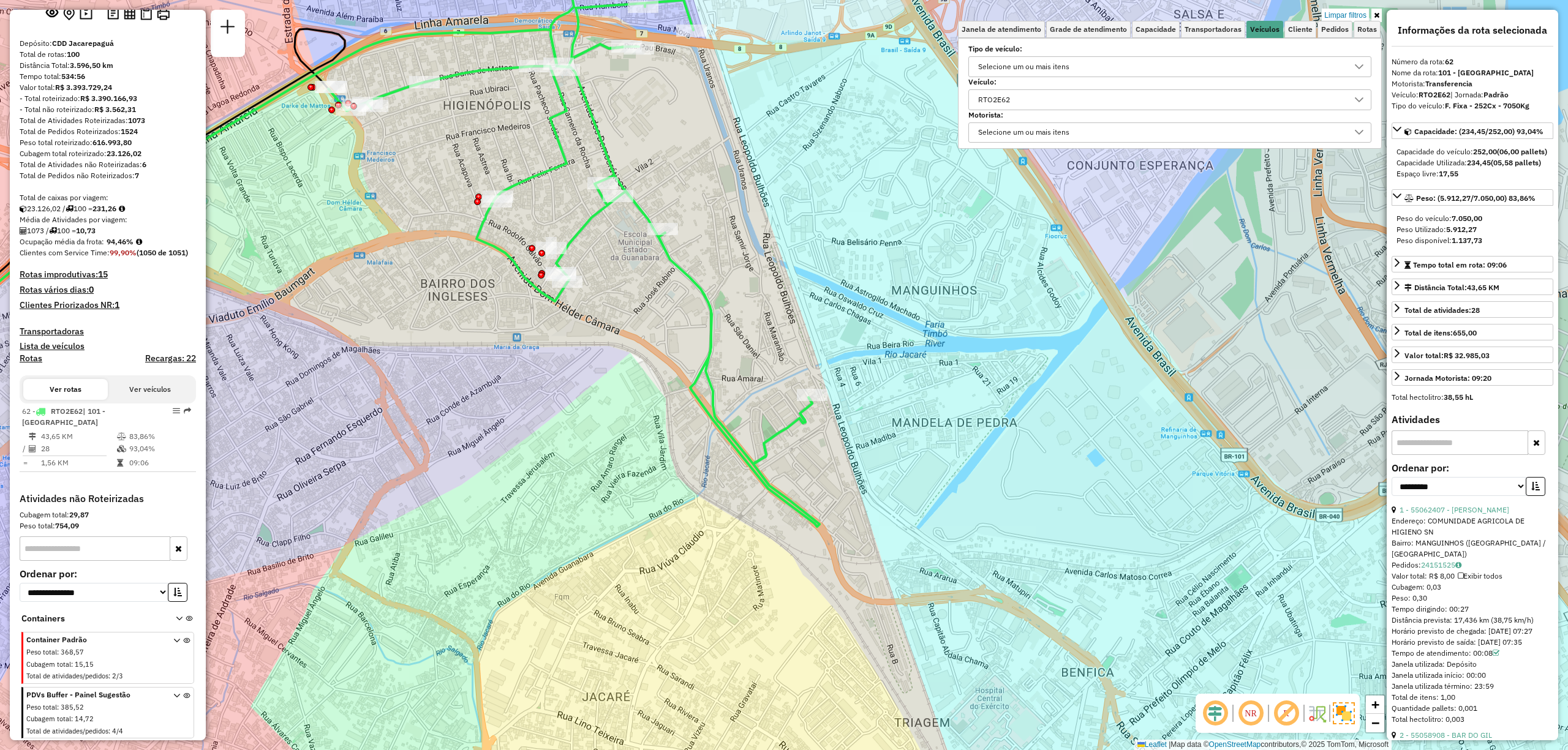
click at [777, 459] on div "Rota 62 - Placa RTO2E62 55022017 - MAGNO PESSANHA CORDE Limpar filtros Janela d…" at bounding box center [784, 375] width 1568 height 750
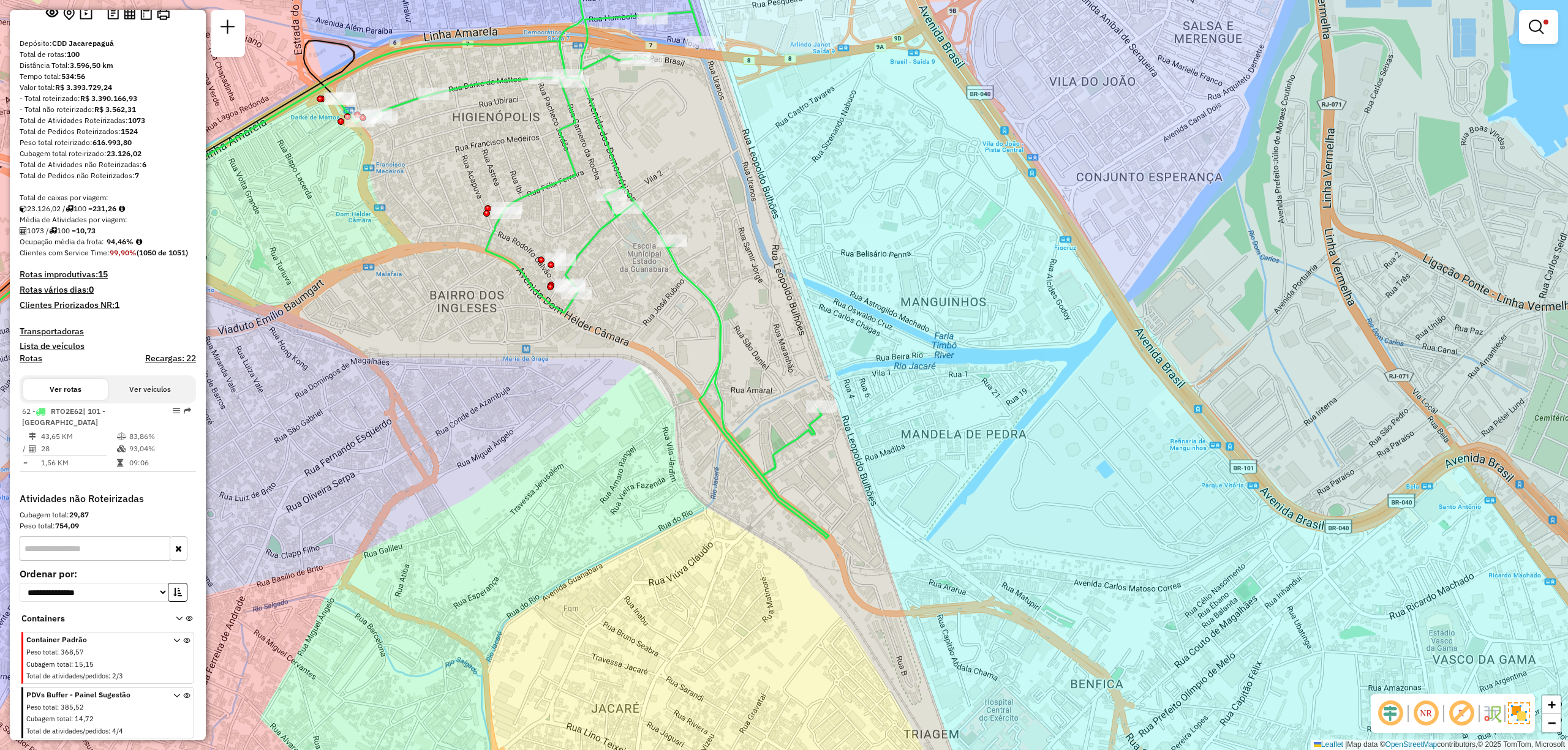
drag, startPoint x: 702, startPoint y: 231, endPoint x: 737, endPoint y: 324, distance: 99.4
click at [737, 324] on div "Limpar filtros Janela de atendimento Grade de atendimento Capacidade Transporta…" at bounding box center [784, 375] width 1568 height 750
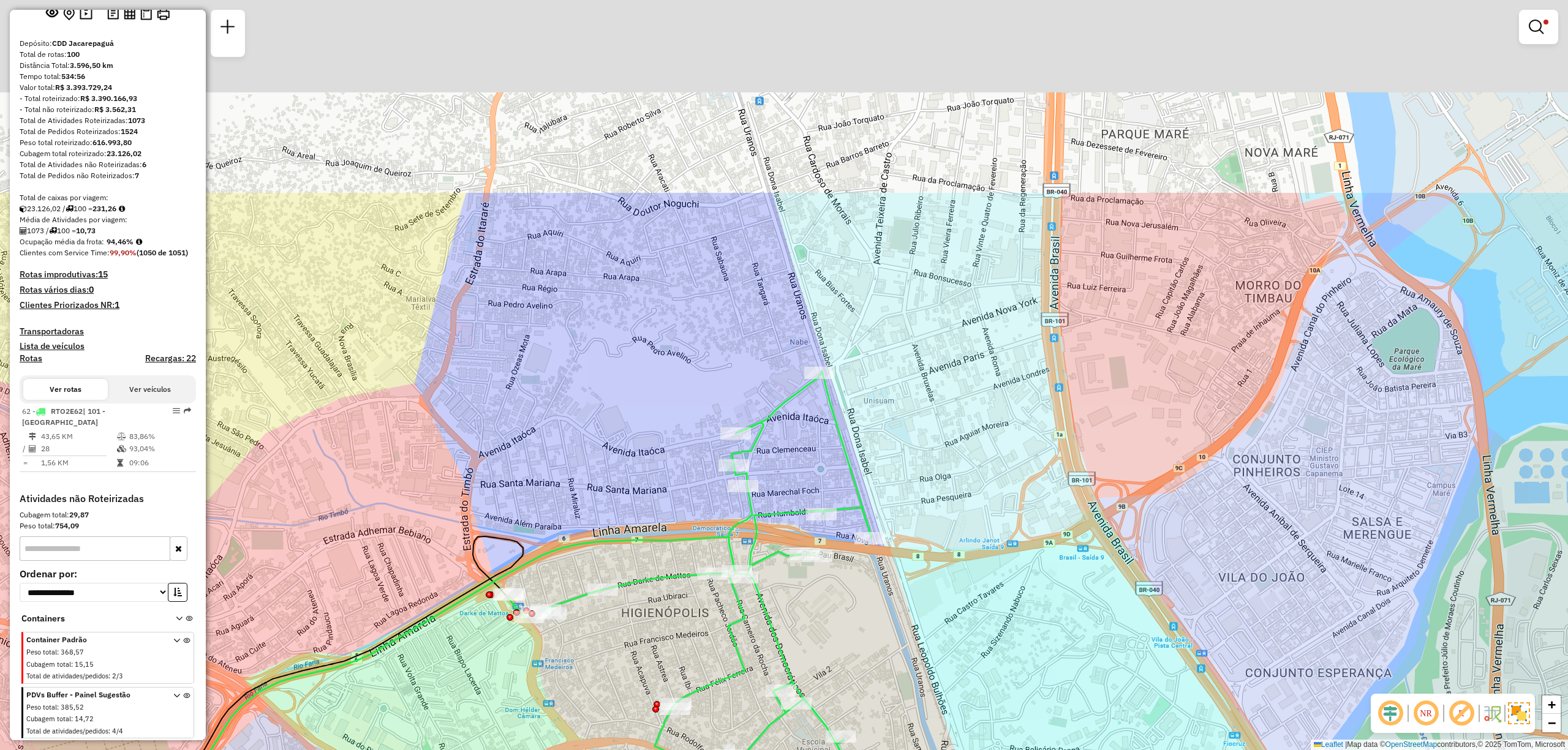
drag, startPoint x: 729, startPoint y: 221, endPoint x: 841, endPoint y: 490, distance: 291.4
click at [841, 490] on div "Limpar filtros Janela de atendimento Grade de atendimento Capacidade Transporta…" at bounding box center [784, 375] width 1568 height 750
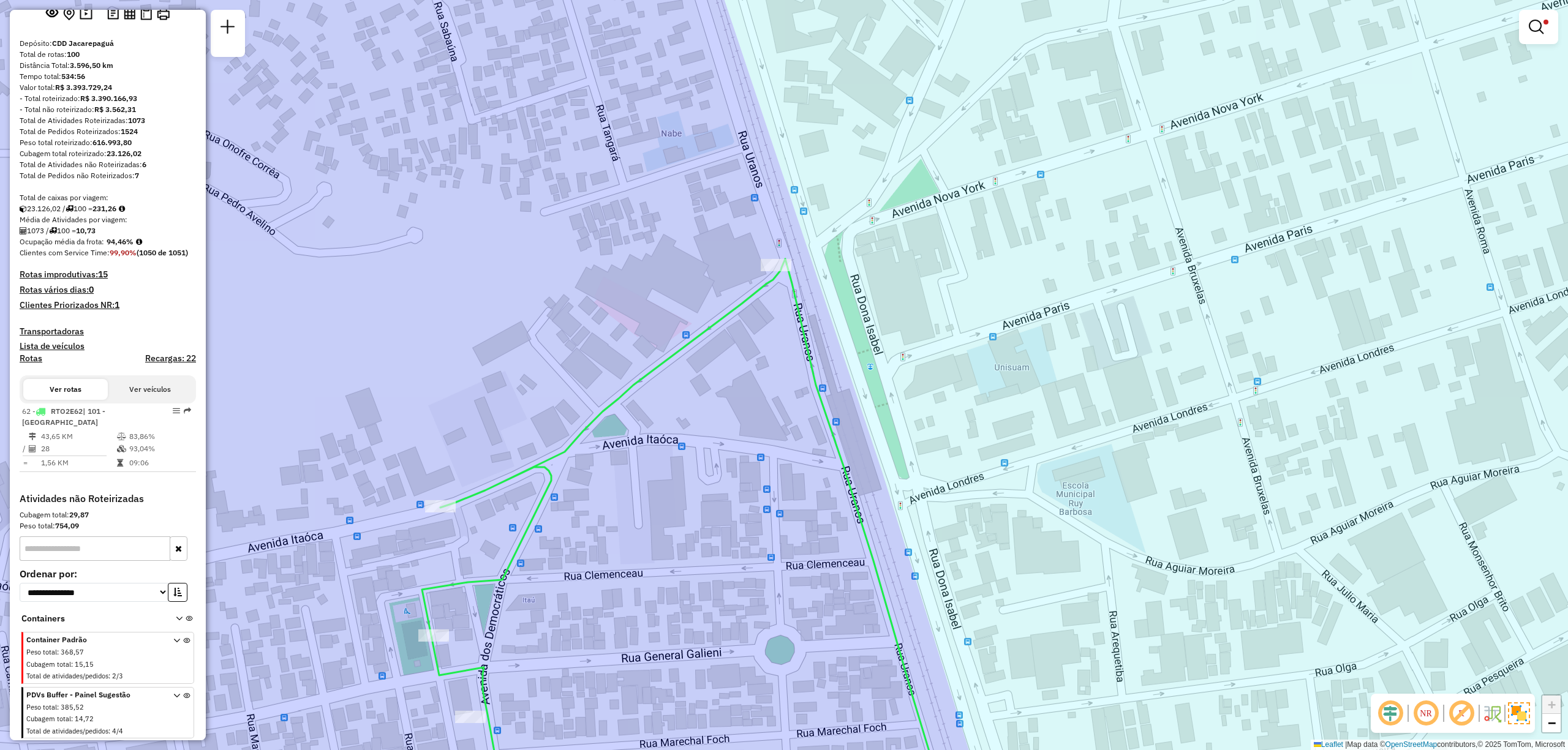
click at [525, 344] on div "Rota 62 - Placa RTO2E62 55075961 - ANTONIO MANUEL RODRI Limpar filtros Janela d…" at bounding box center [784, 375] width 1568 height 750
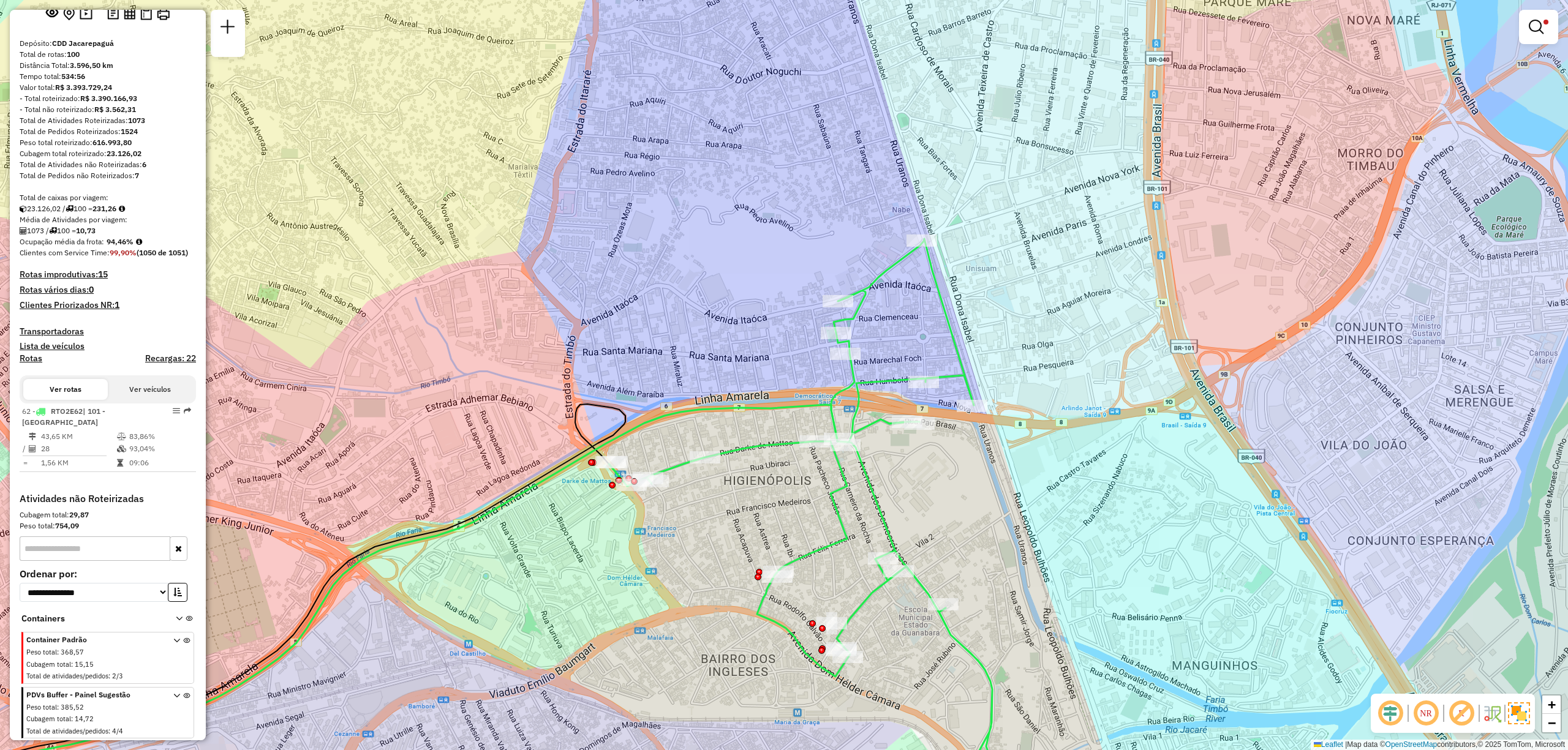
click at [807, 120] on div "Limpar filtros Janela de atendimento Grade de atendimento Capacidade Transporta…" at bounding box center [784, 375] width 1568 height 750
